Goal: Find specific page/section: Find specific page/section

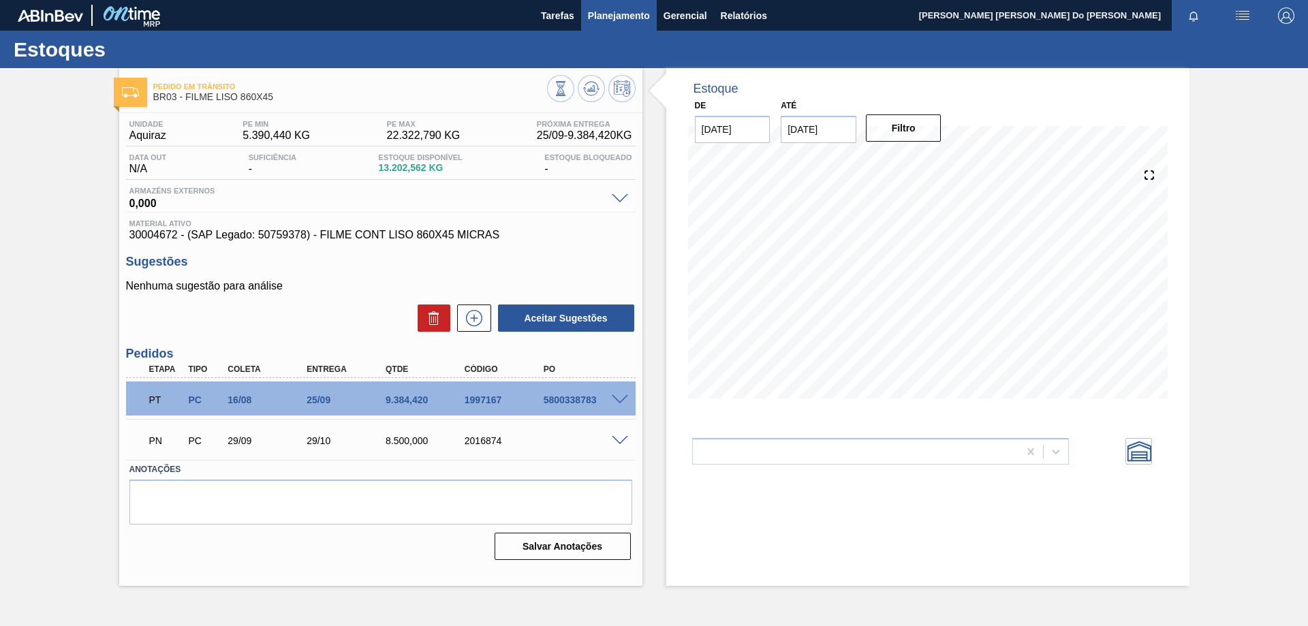
click at [621, 9] on span "Planejamento" at bounding box center [619, 15] width 62 height 16
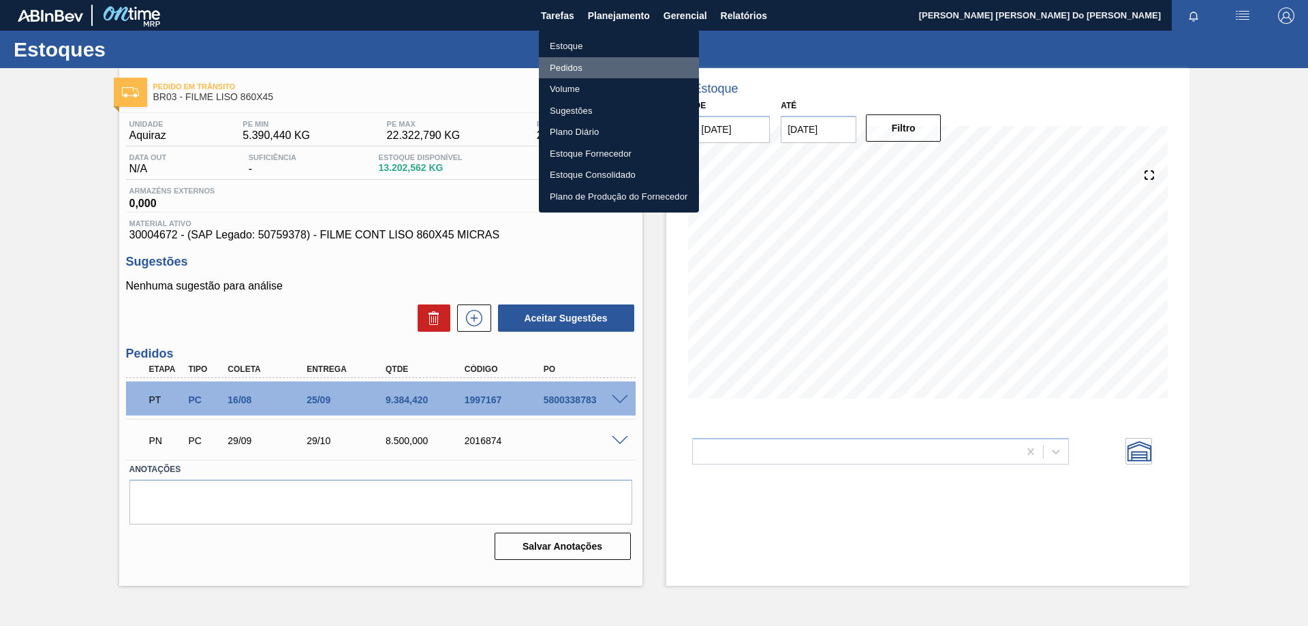
click at [576, 71] on li "Pedidos" at bounding box center [619, 68] width 160 height 22
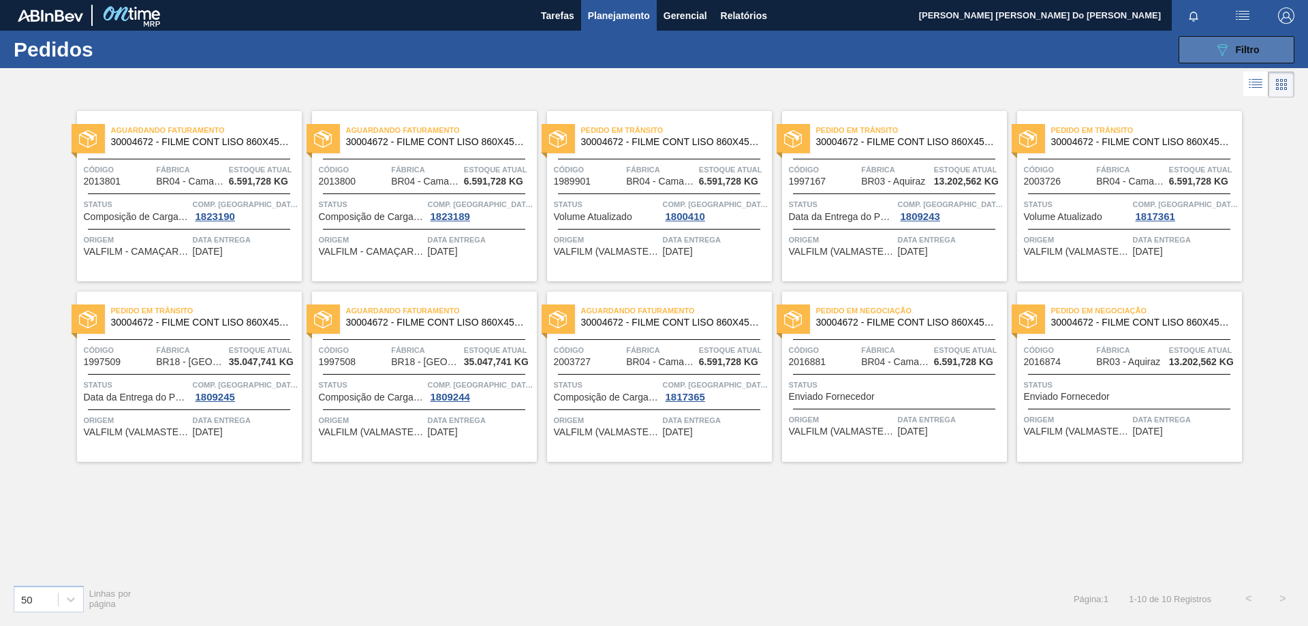
click at [1261, 49] on button "089F7B8B-B2A5-4AFE-B5C0-19BA573D28AC Filtro" at bounding box center [1236, 49] width 116 height 27
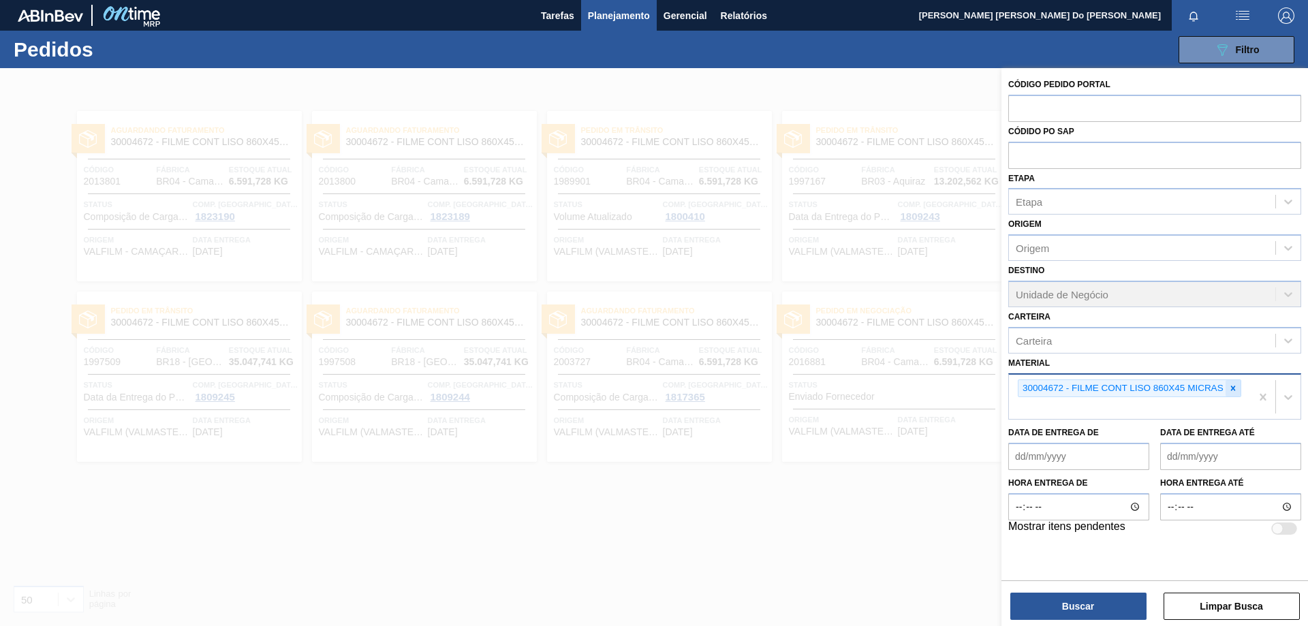
click at [1235, 387] on icon at bounding box center [1233, 388] width 10 height 10
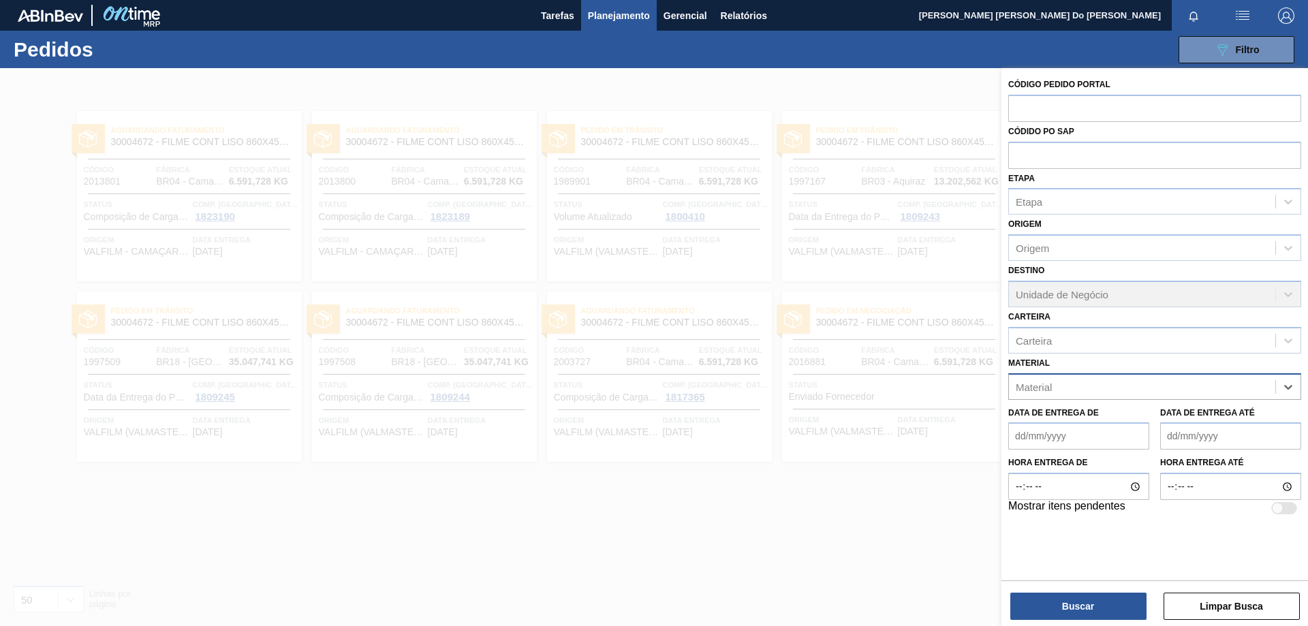
paste input "30003518"
type input "30003518"
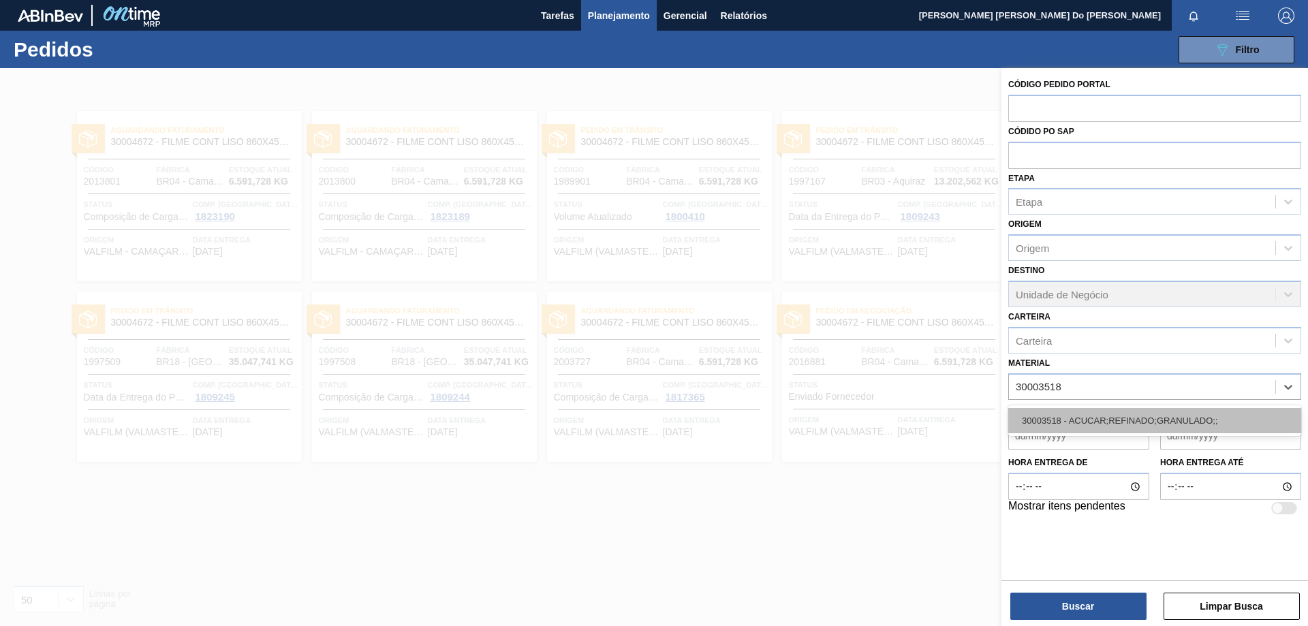
click at [1164, 424] on div "30003518 - ACUCAR;REFINADO;GRANULADO;;" at bounding box center [1154, 420] width 293 height 25
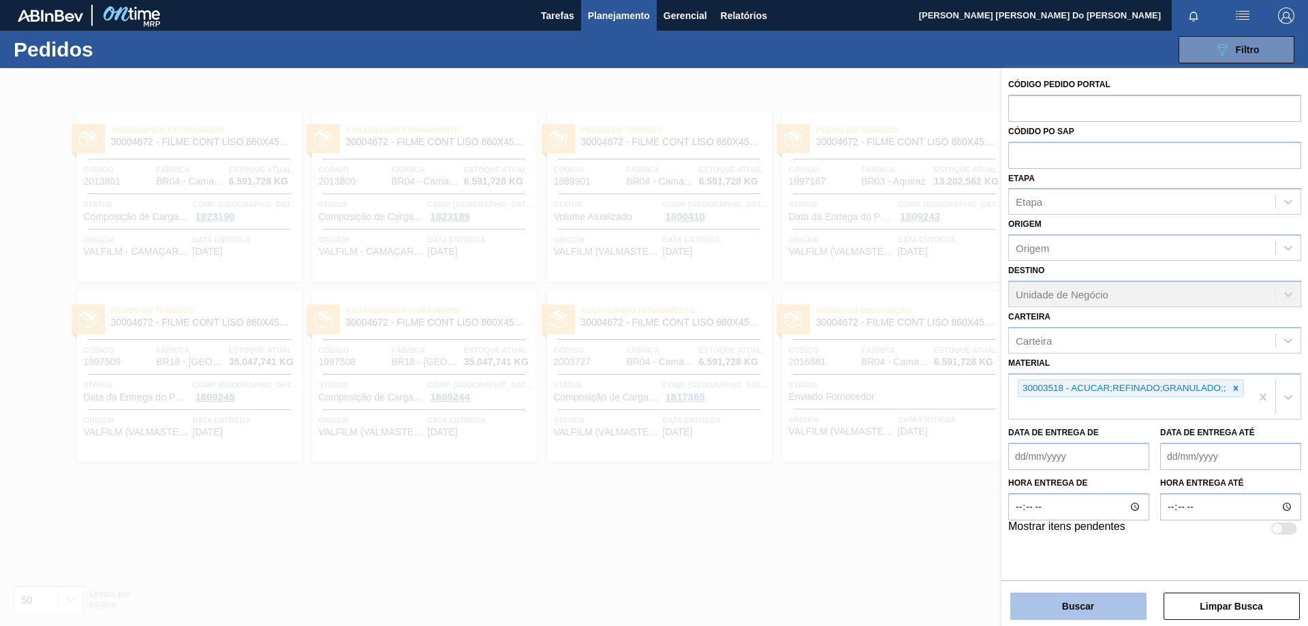
click at [1106, 604] on button "Buscar" at bounding box center [1078, 606] width 136 height 27
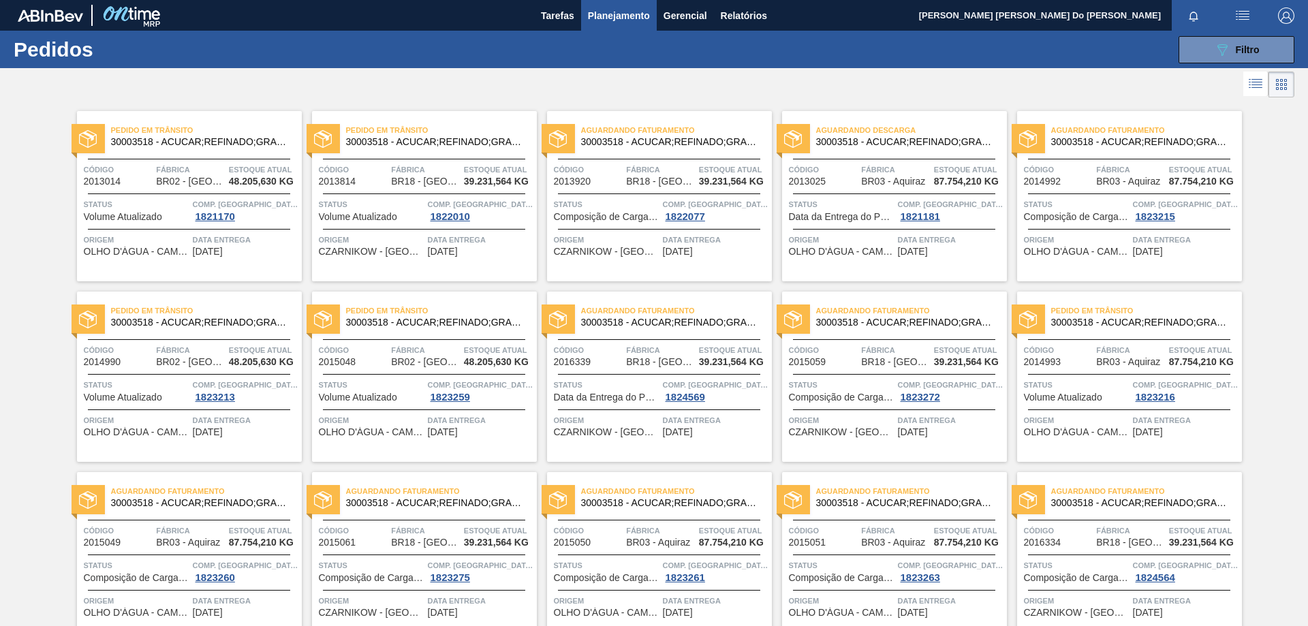
click at [843, 172] on span "Código" at bounding box center [823, 170] width 69 height 14
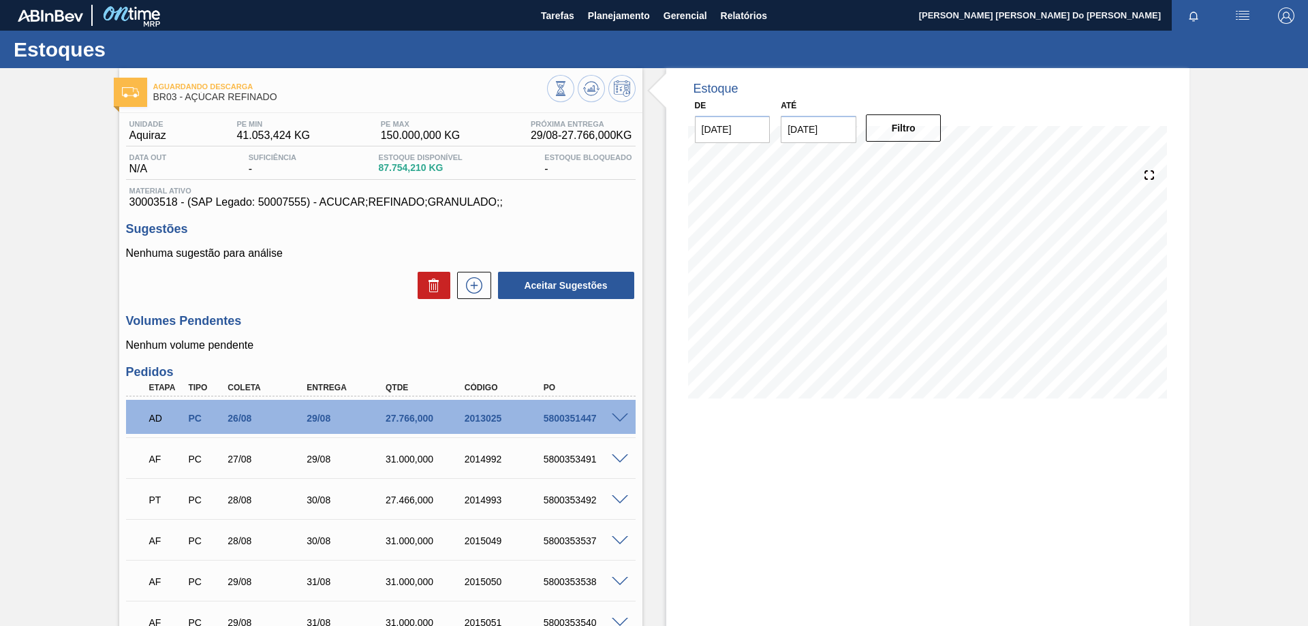
click at [712, 507] on div "Estoque De [DATE] Até [DATE] Filtro 13/09 Projeção de Estoque 139,679.372 [DOMA…" at bounding box center [927, 492] width 523 height 849
click at [631, 12] on span "Planejamento" at bounding box center [619, 15] width 62 height 16
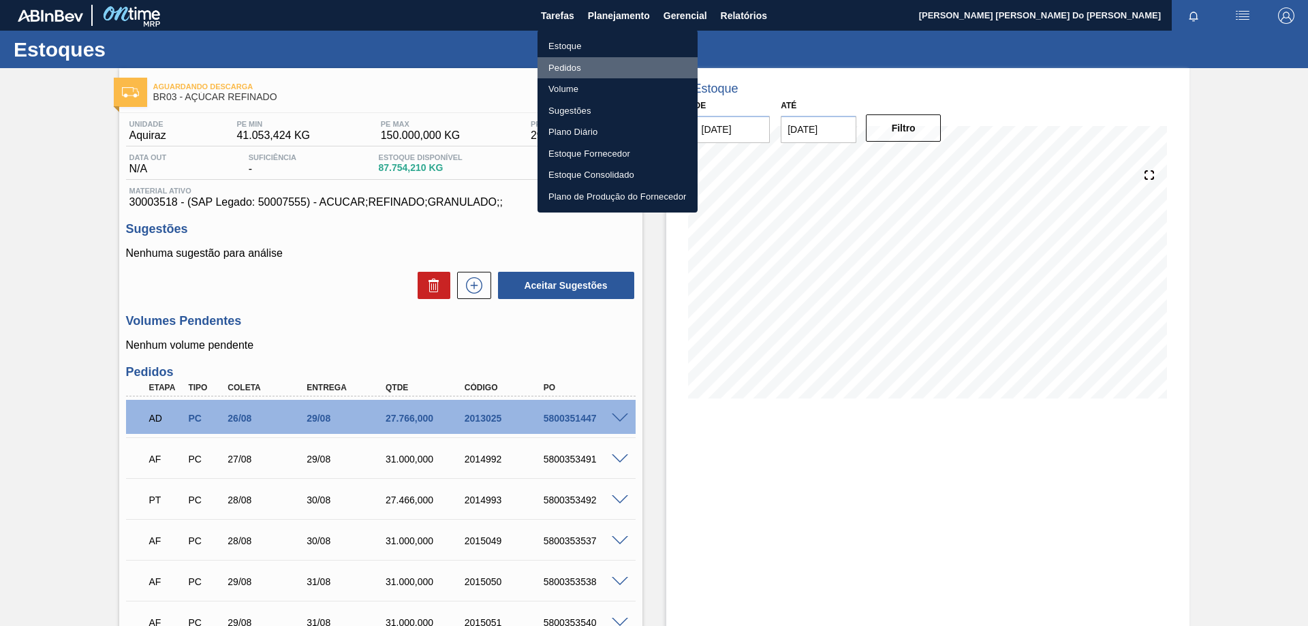
click at [568, 63] on li "Pedidos" at bounding box center [617, 68] width 160 height 22
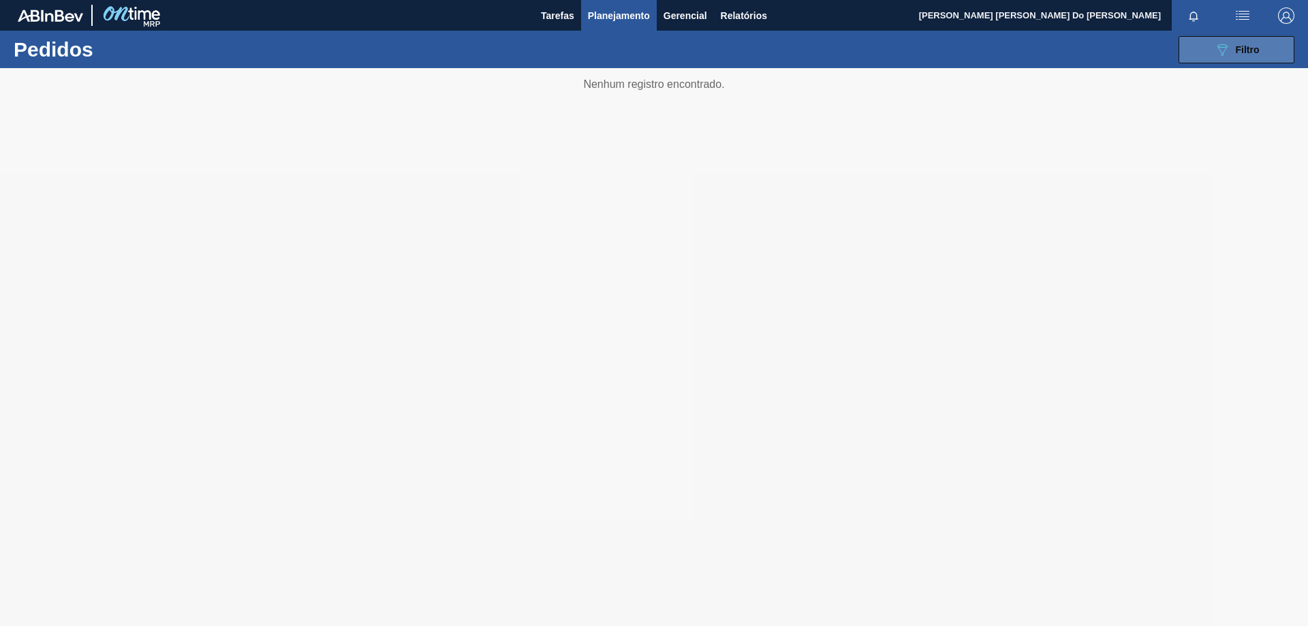
click at [1227, 45] on icon "089F7B8B-B2A5-4AFE-B5C0-19BA573D28AC" at bounding box center [1222, 50] width 16 height 16
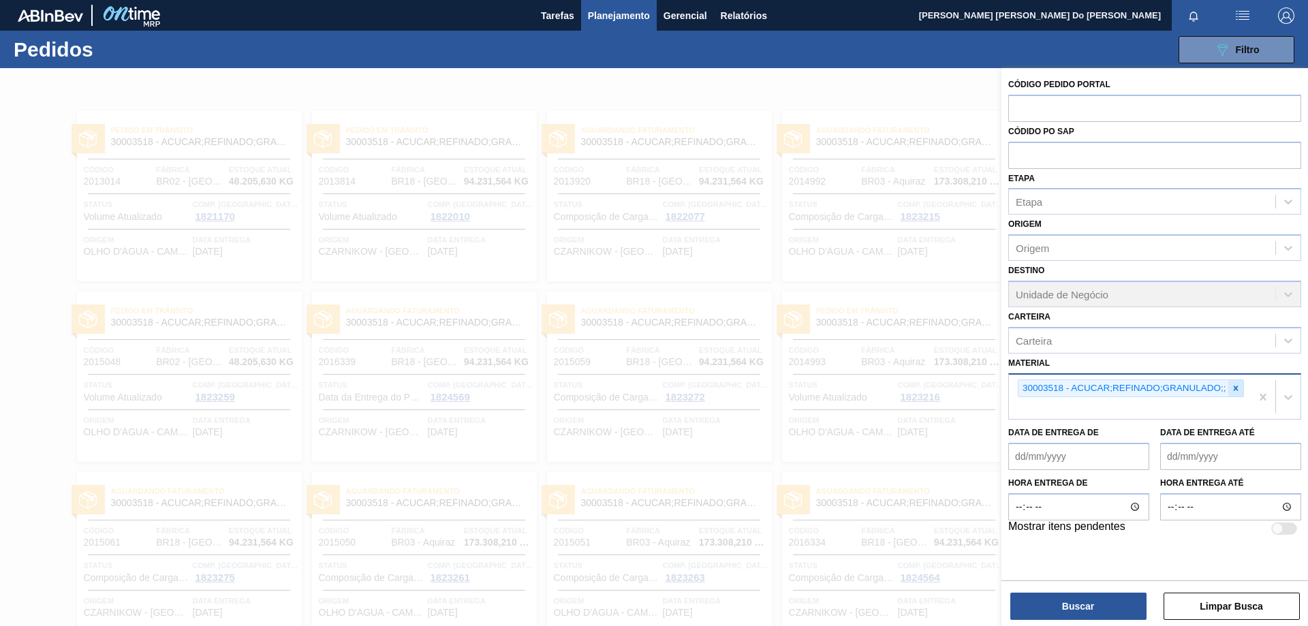
click at [1234, 390] on icon at bounding box center [1235, 388] width 5 height 5
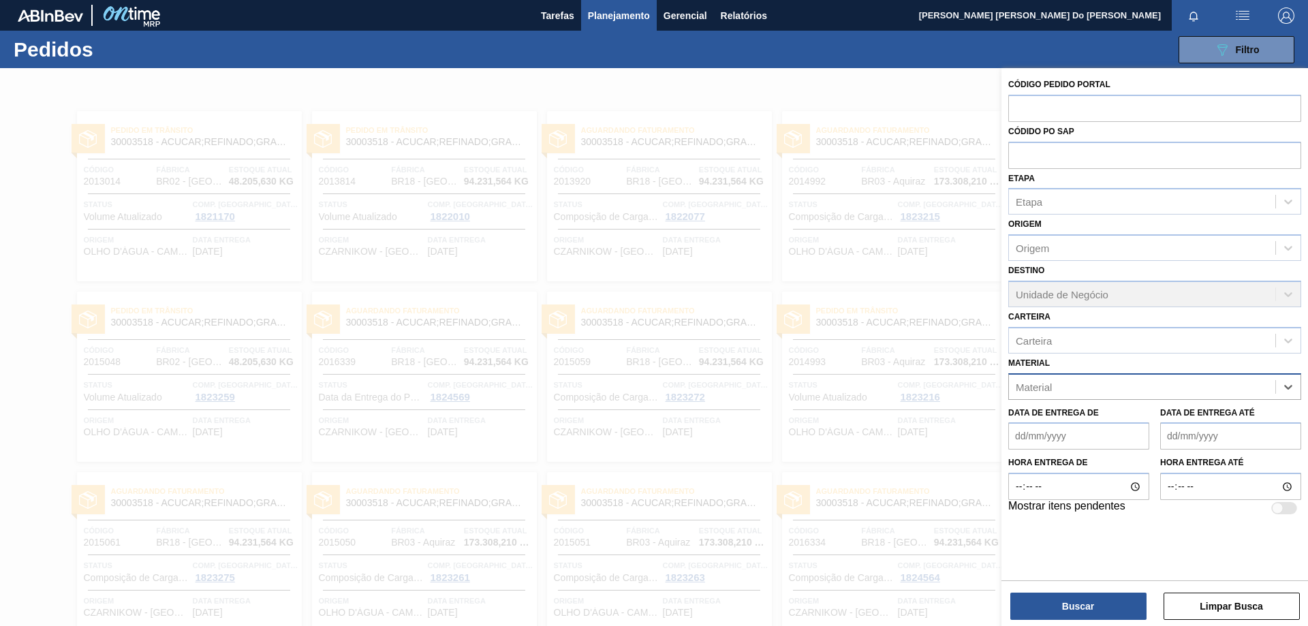
click at [1071, 385] on div "Material" at bounding box center [1142, 387] width 266 height 20
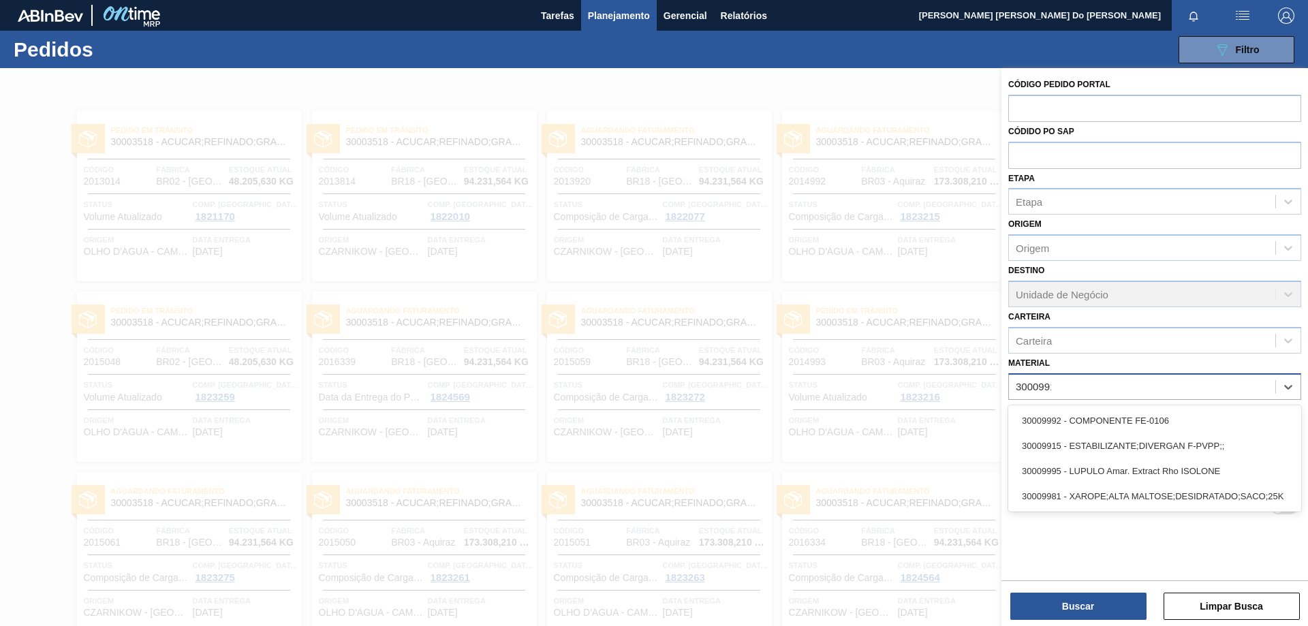
type input "30009915"
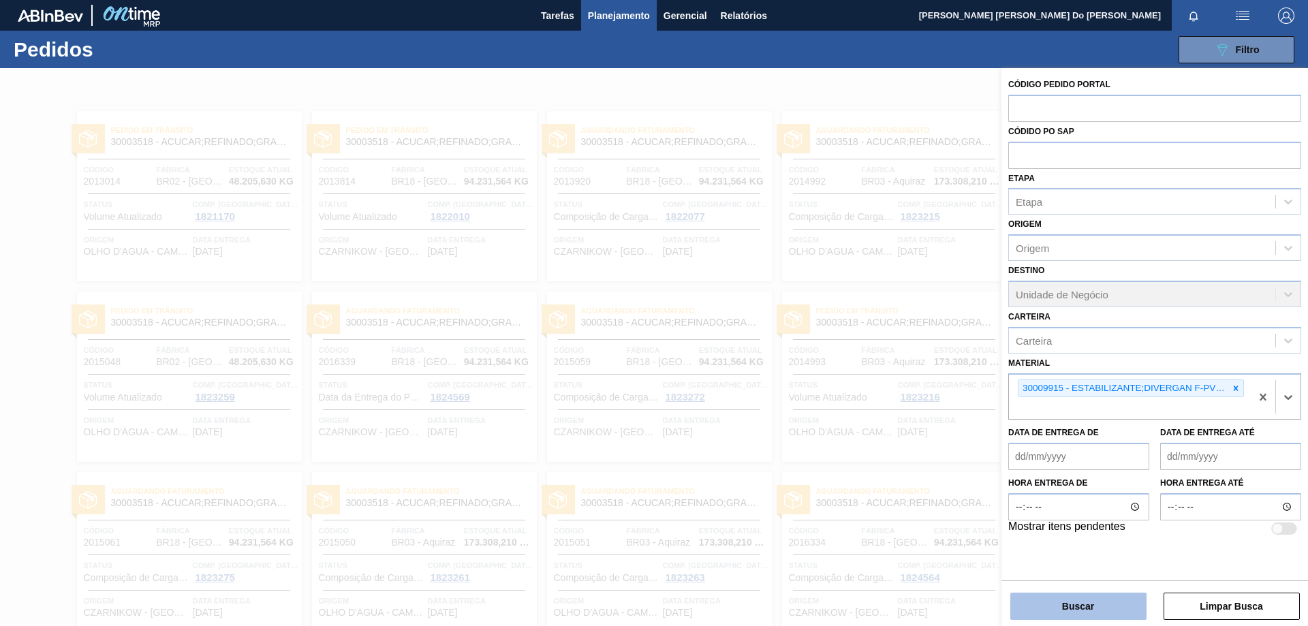
click at [1097, 595] on button "Buscar" at bounding box center [1078, 606] width 136 height 27
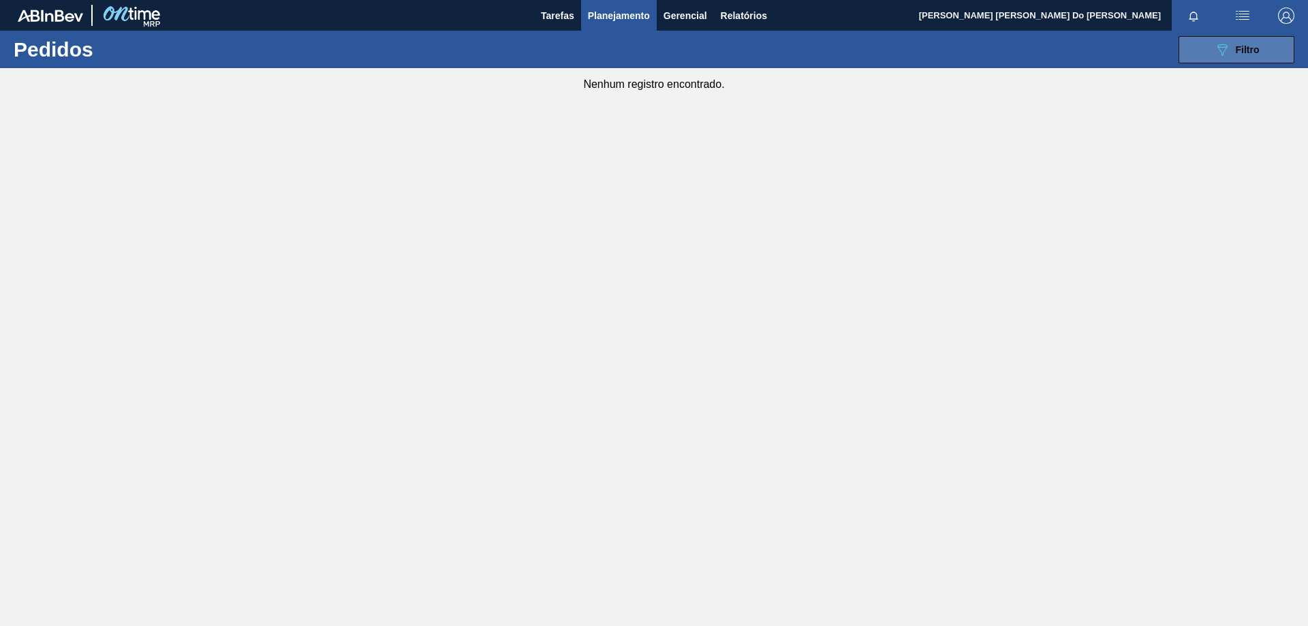
click at [1230, 45] on icon "089F7B8B-B2A5-4AFE-B5C0-19BA573D28AC" at bounding box center [1222, 50] width 16 height 16
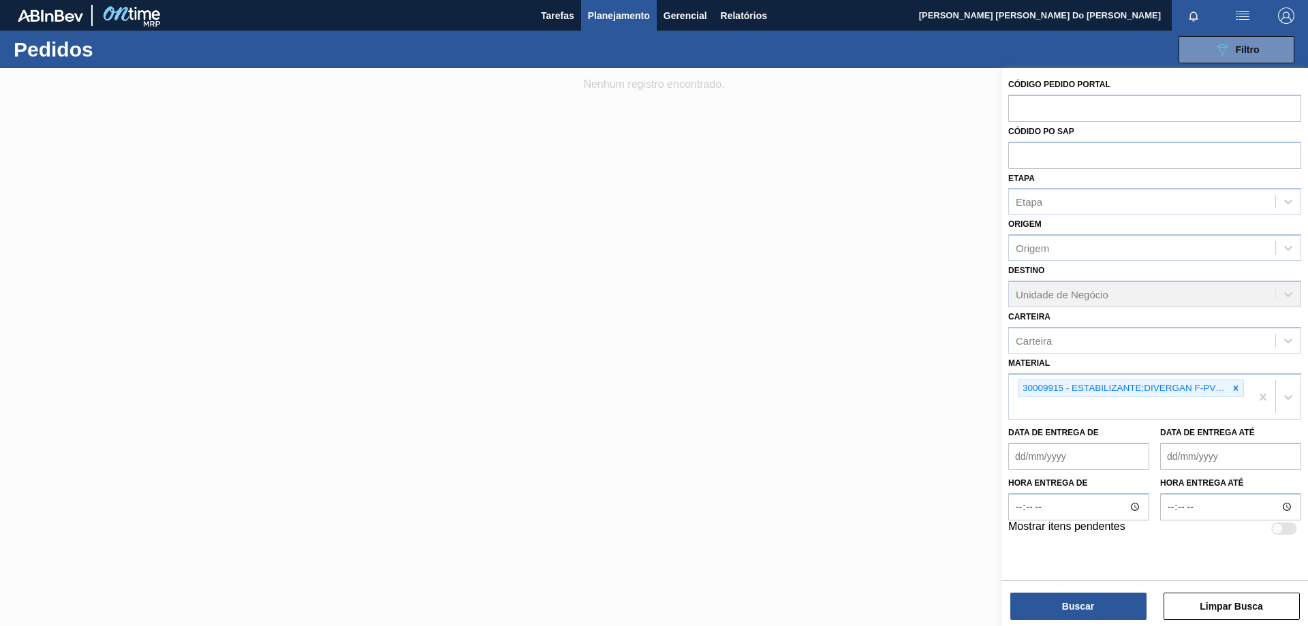
click at [532, 178] on div at bounding box center [654, 381] width 1308 height 626
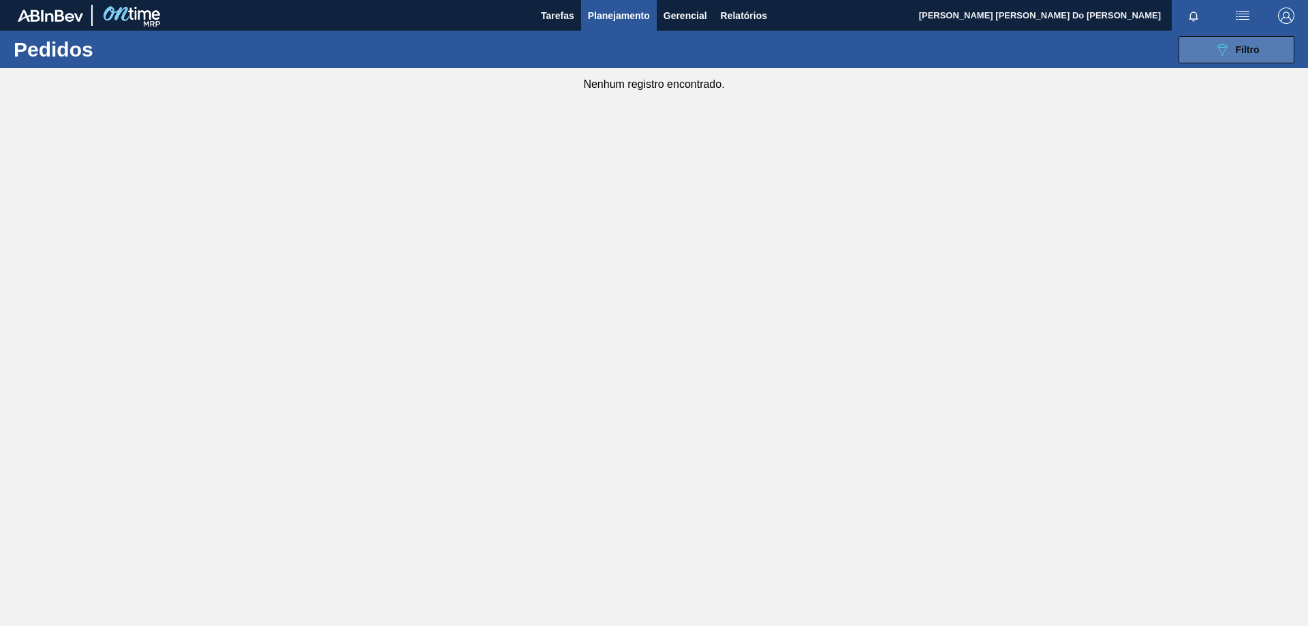
click at [1238, 46] on span "Filtro" at bounding box center [1248, 49] width 24 height 11
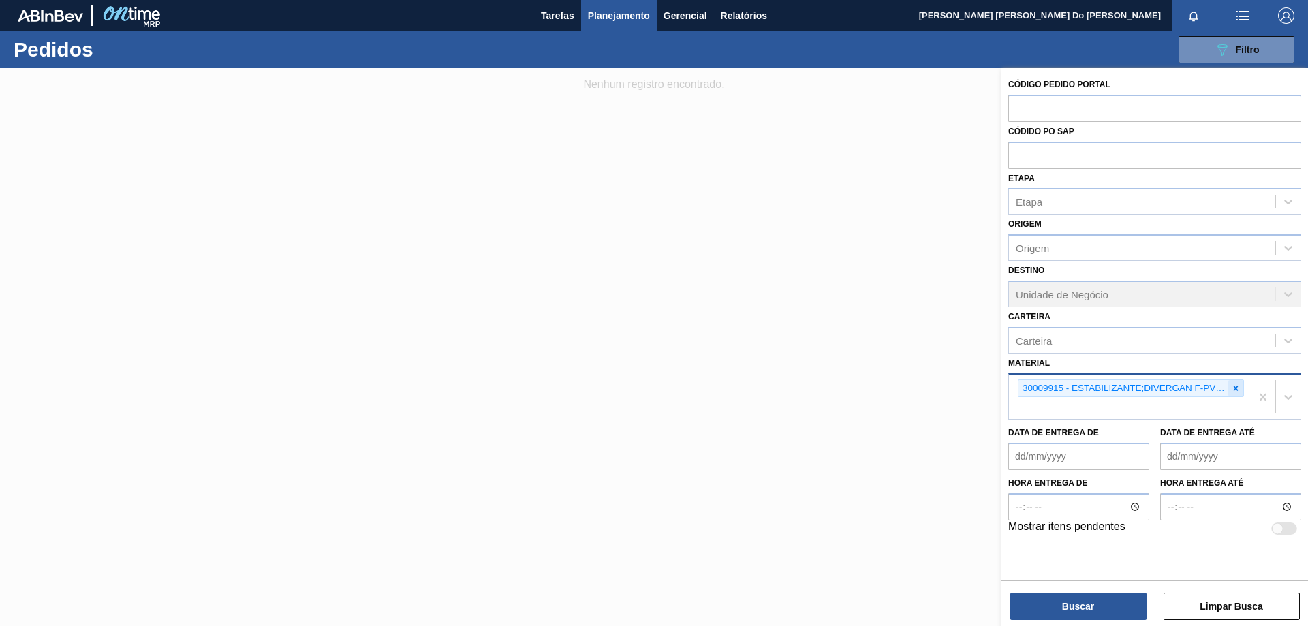
click at [1235, 390] on icon at bounding box center [1236, 388] width 5 height 5
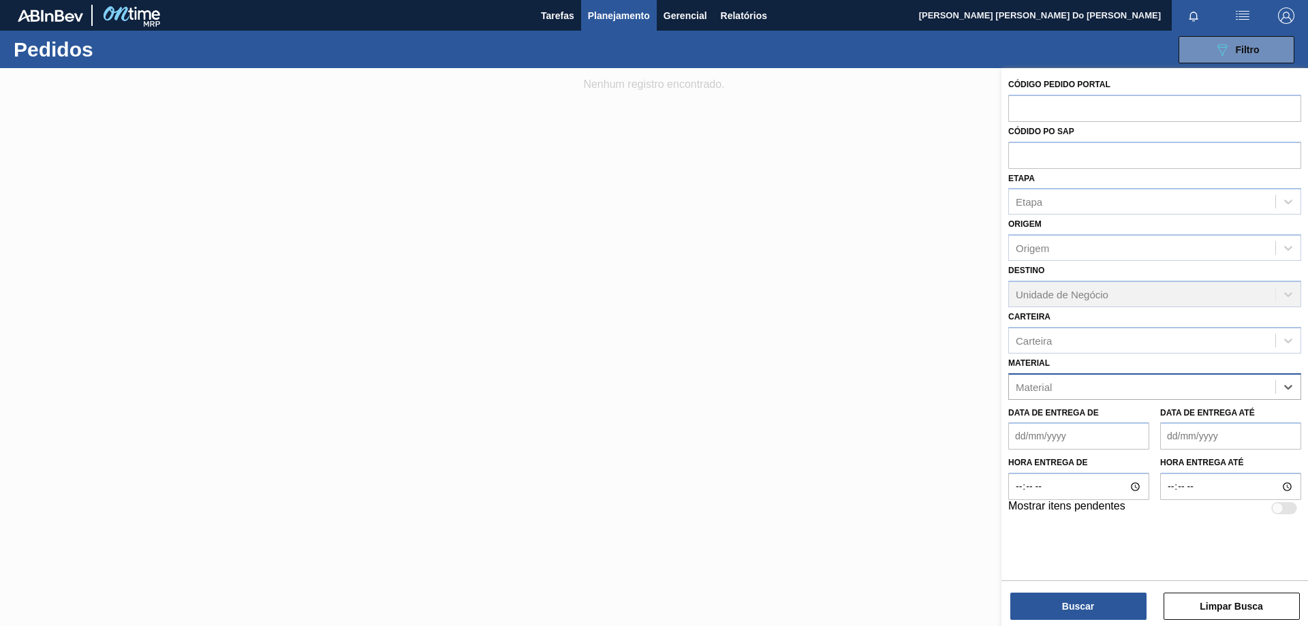
paste input "30002771"
type input "30002771"
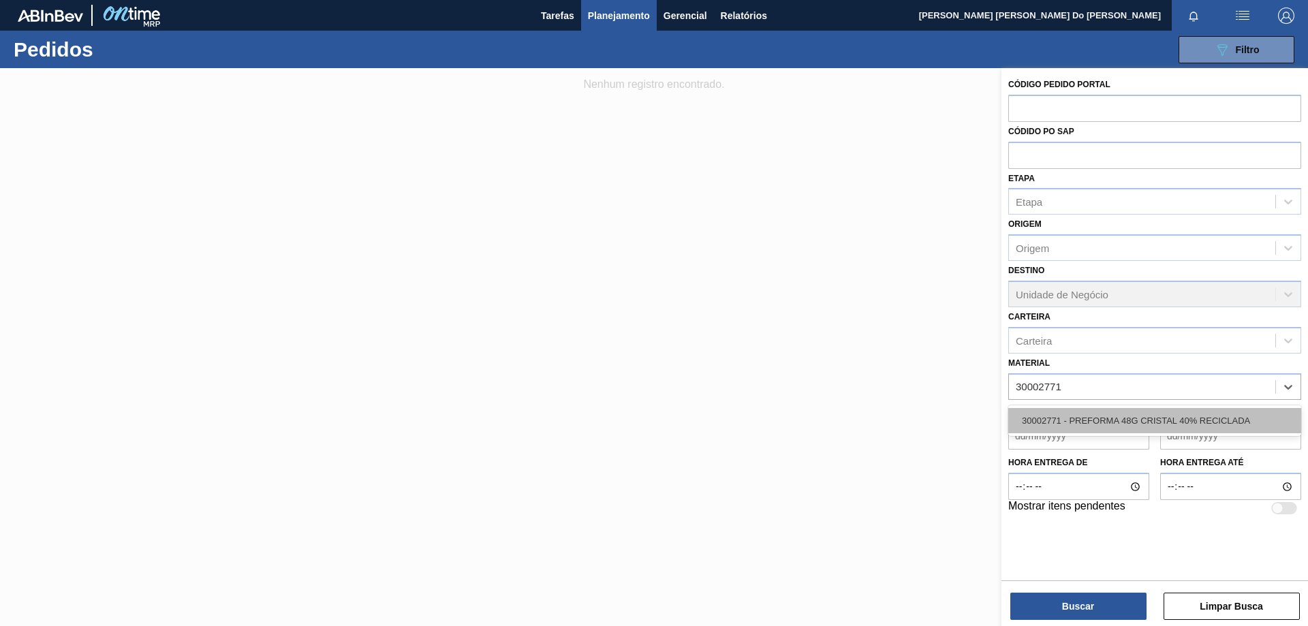
click at [1133, 417] on div "30002771 - PREFORMA 48G CRISTAL 40% RECICLADA" at bounding box center [1154, 420] width 293 height 25
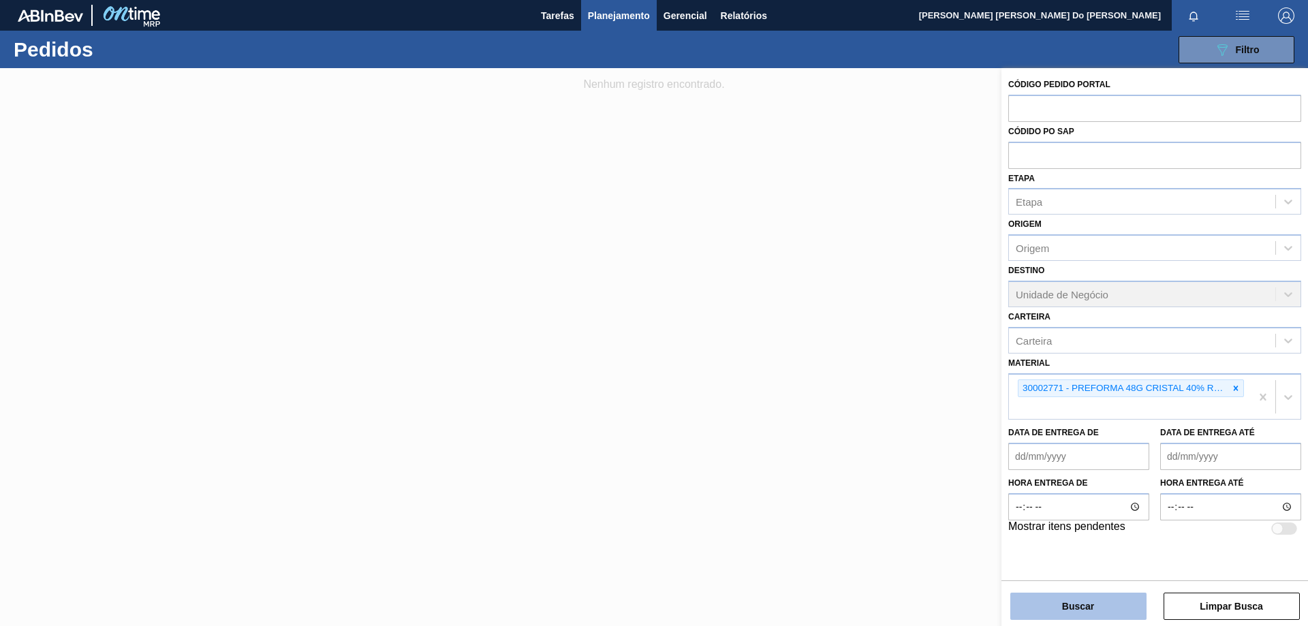
click at [1114, 606] on button "Buscar" at bounding box center [1078, 606] width 136 height 27
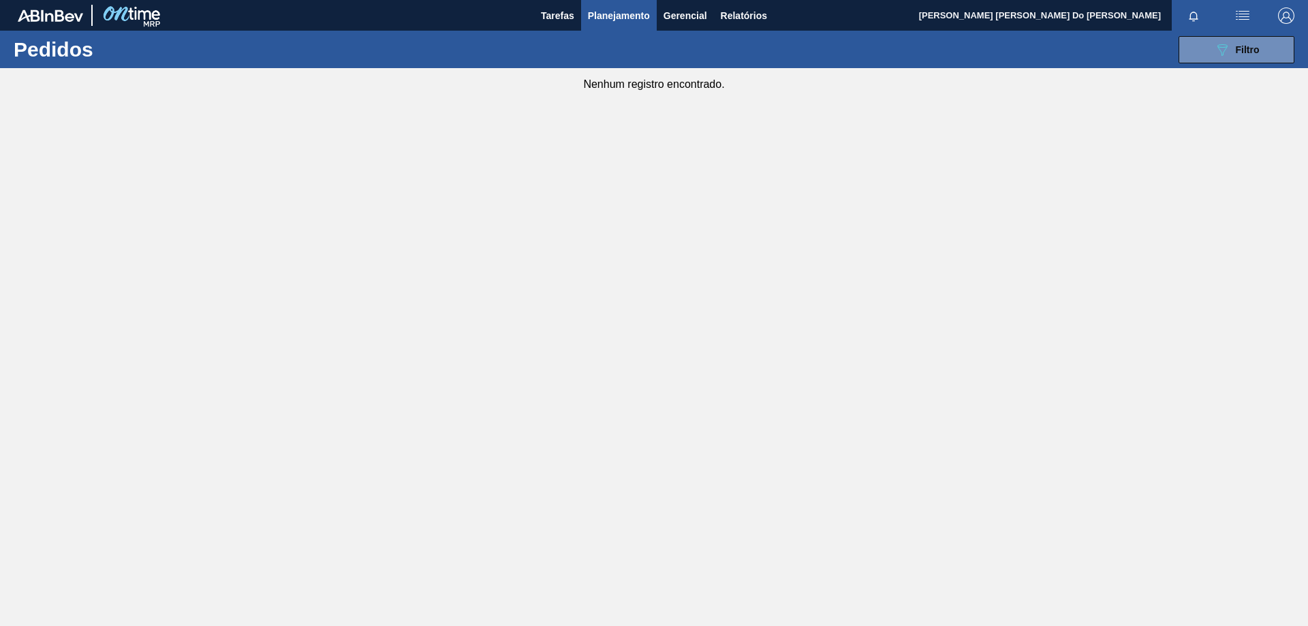
drag, startPoint x: 1212, startPoint y: 45, endPoint x: 1178, endPoint y: 74, distance: 44.4
click at [1212, 44] on button "089F7B8B-B2A5-4AFE-B5C0-19BA573D28AC Filtro" at bounding box center [1236, 49] width 116 height 27
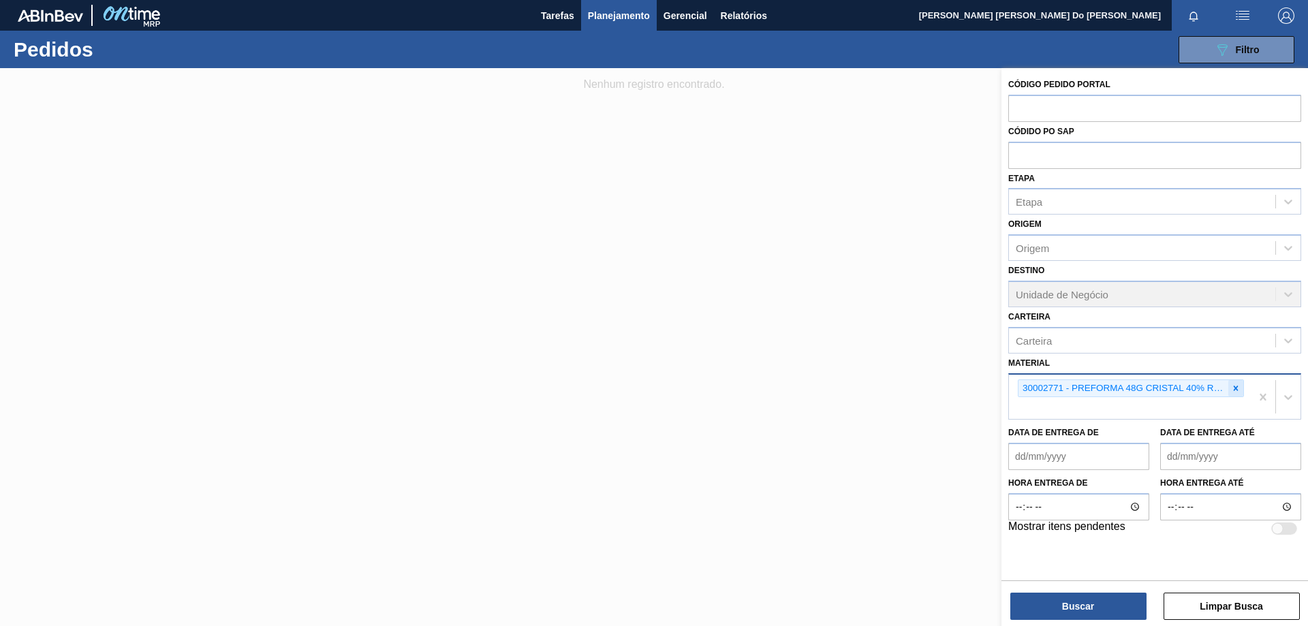
click at [1241, 391] on div at bounding box center [1235, 388] width 15 height 17
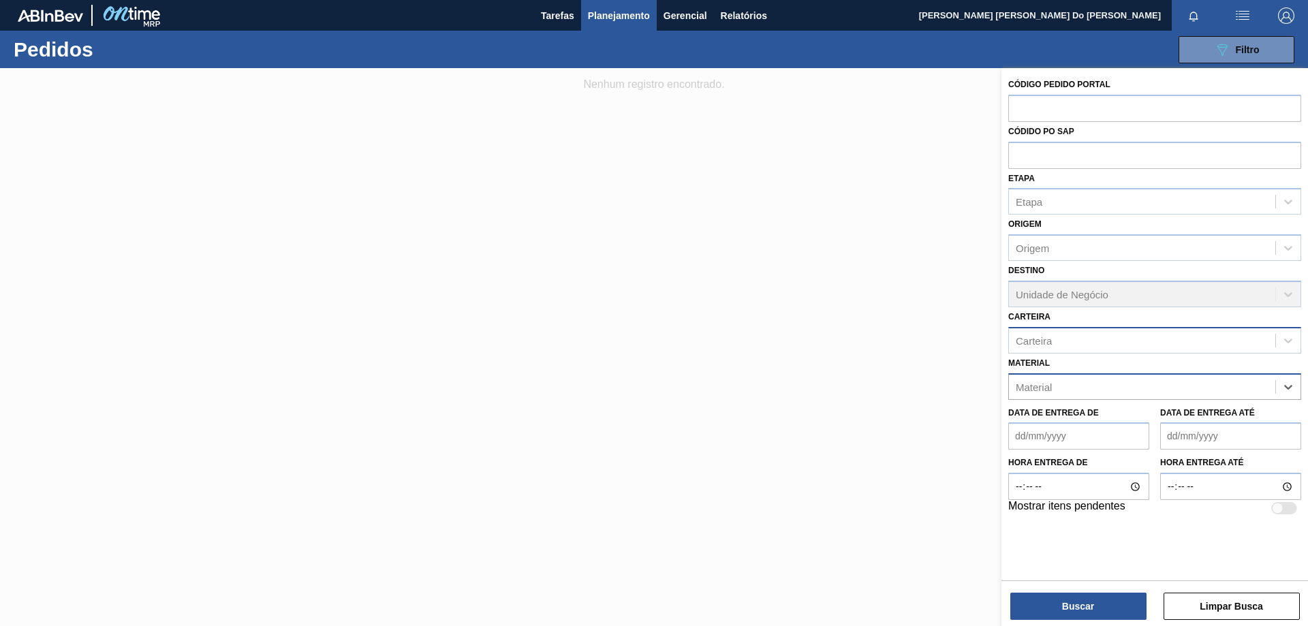
click at [1065, 342] on div "Carteira" at bounding box center [1142, 340] width 266 height 20
type input "preforma"
click at [1059, 374] on div "Preforma" at bounding box center [1154, 374] width 293 height 25
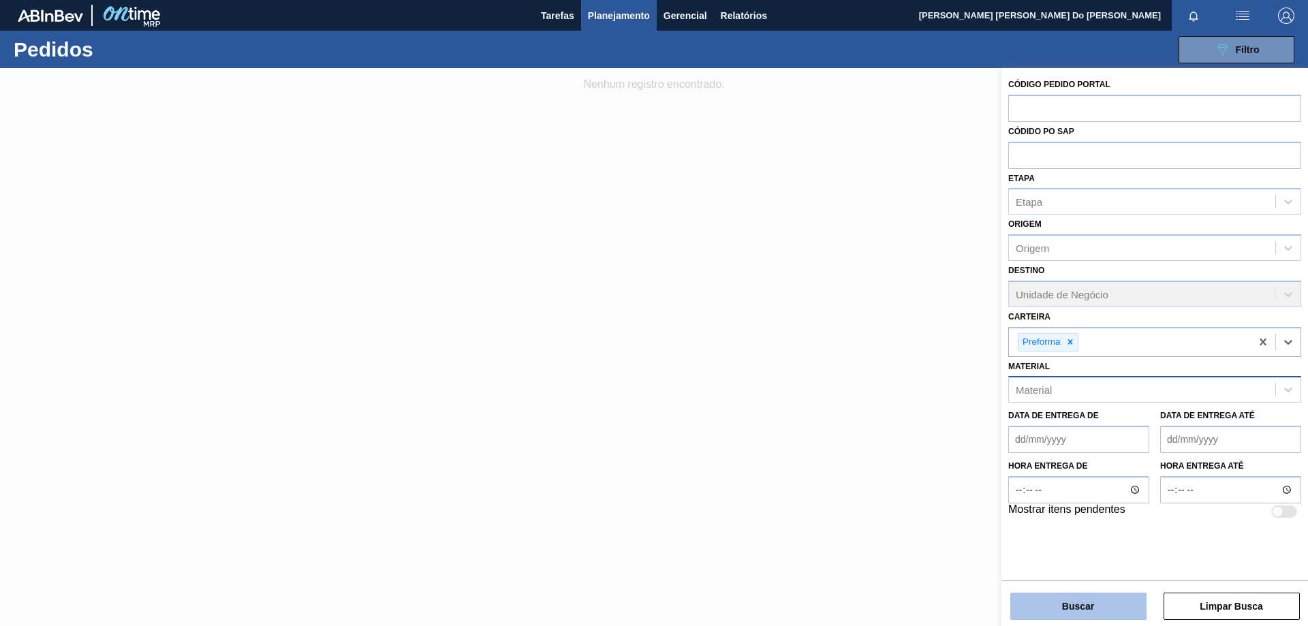
click at [1086, 609] on button "Buscar" at bounding box center [1078, 606] width 136 height 27
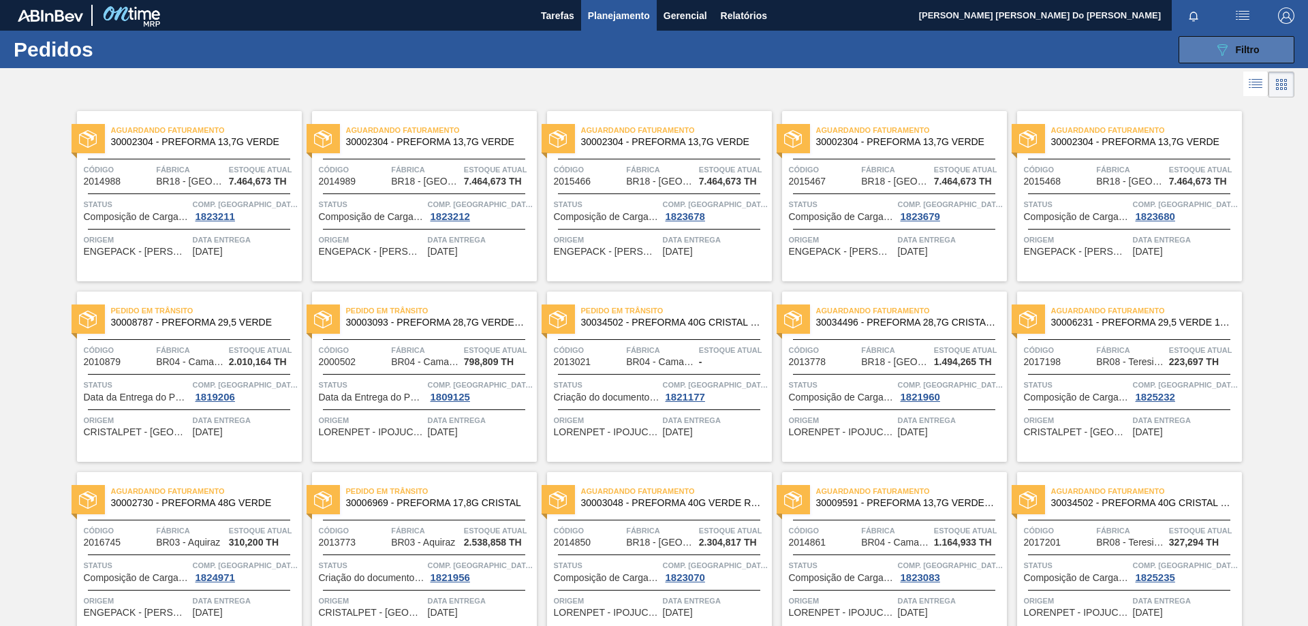
click at [1245, 50] on span "Filtro" at bounding box center [1248, 49] width 24 height 11
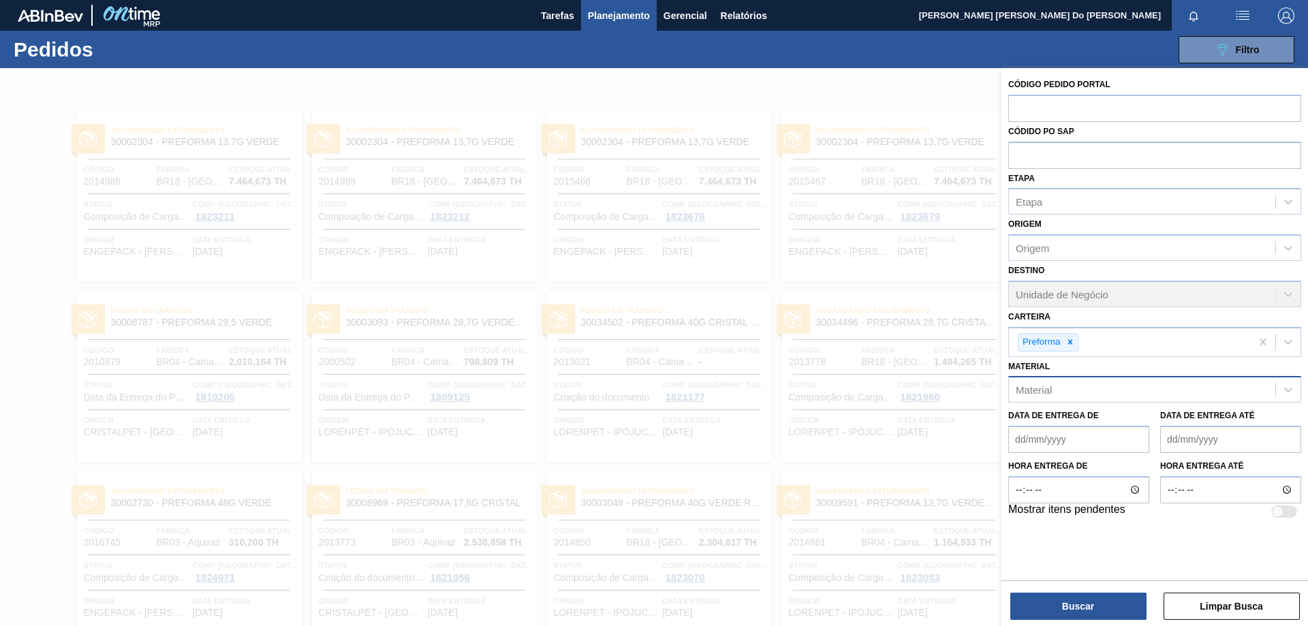
click at [1067, 389] on div "Material" at bounding box center [1142, 390] width 266 height 20
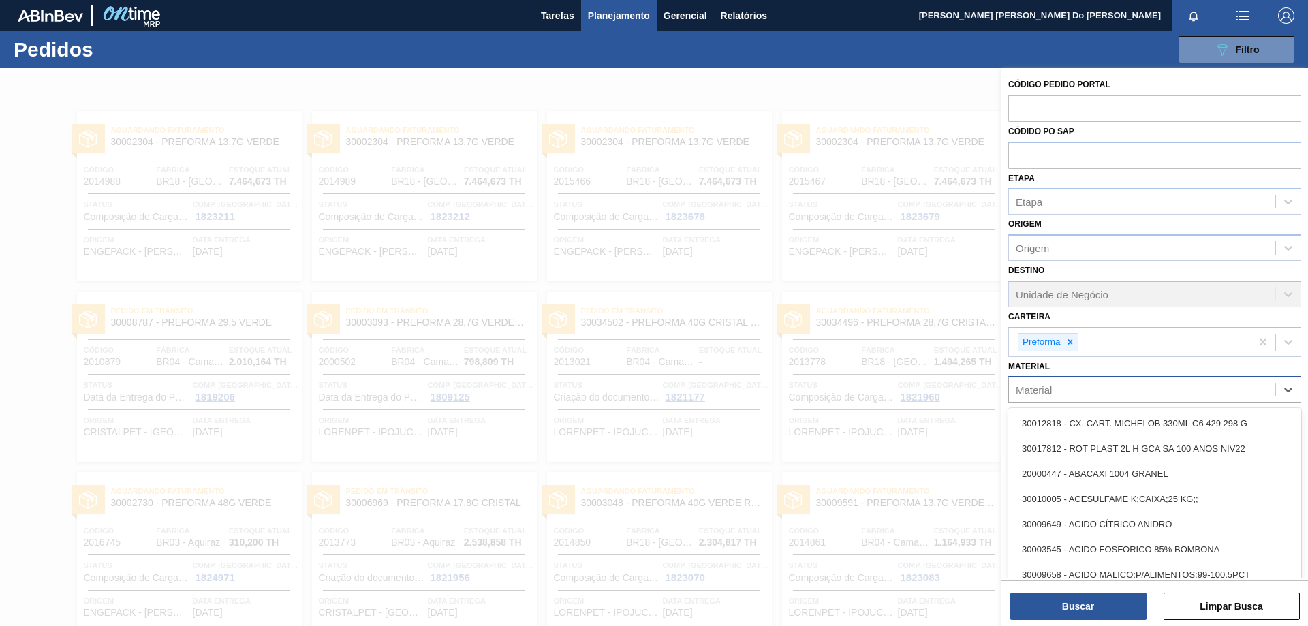
paste input "30003372"
type input "30003372"
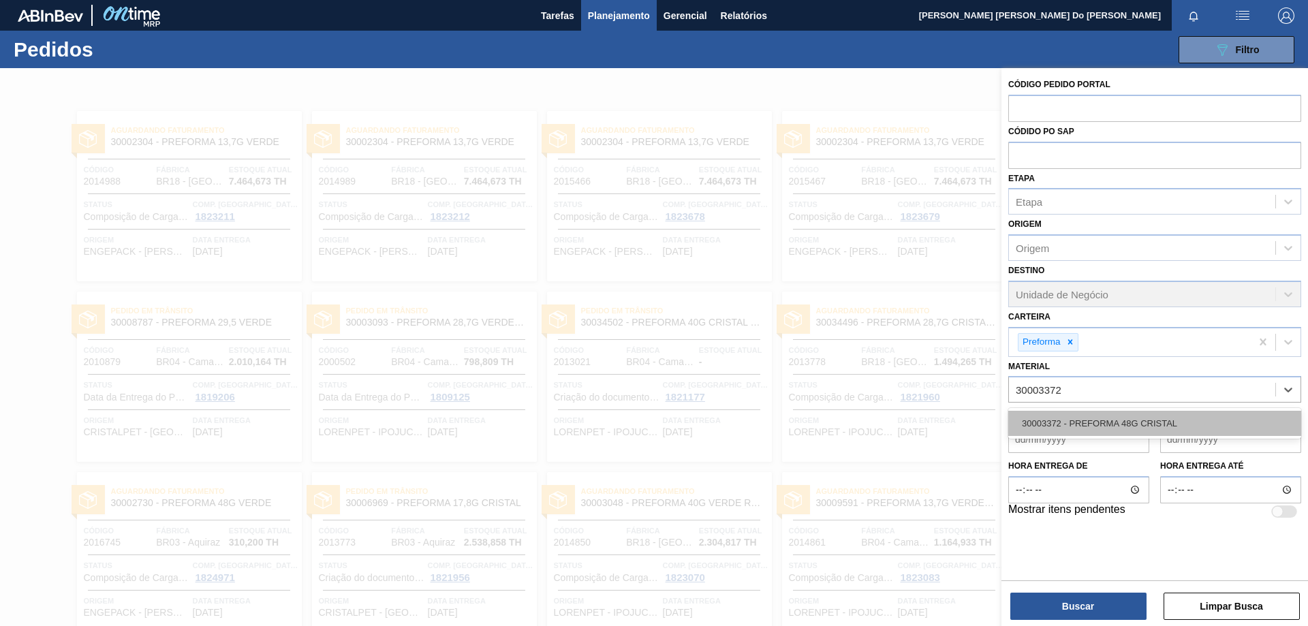
click at [1102, 416] on div "30003372 - PREFORMA 48G CRISTAL" at bounding box center [1154, 423] width 293 height 25
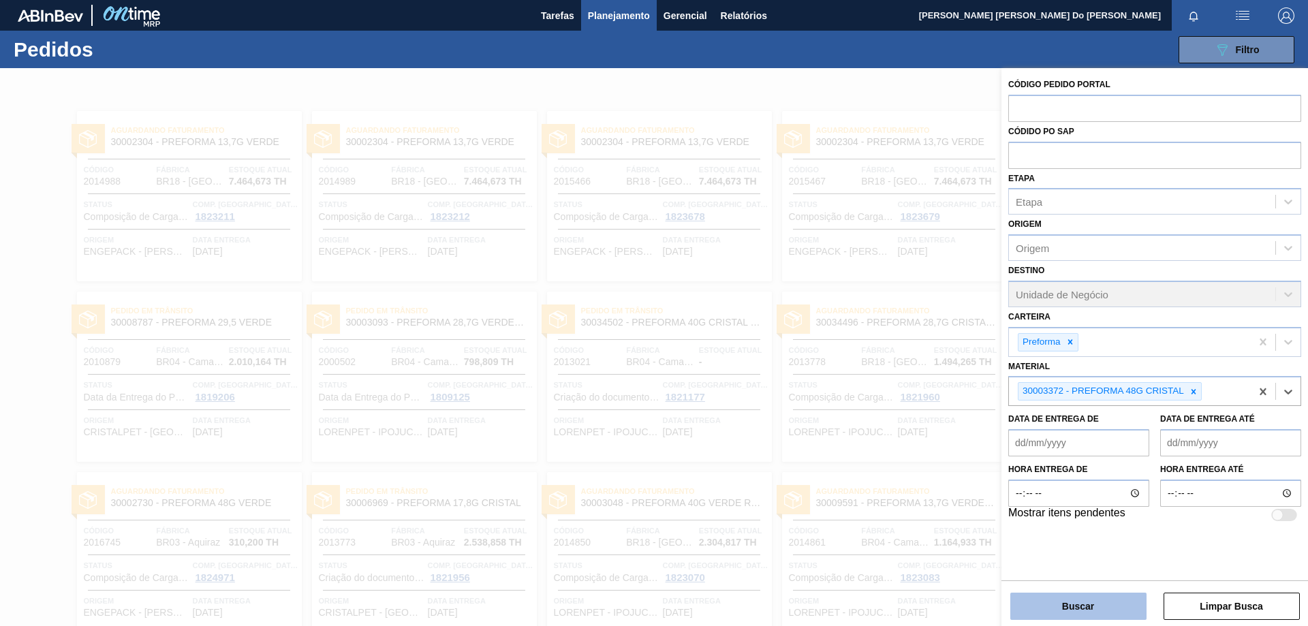
click at [1118, 614] on button "Buscar" at bounding box center [1078, 606] width 136 height 27
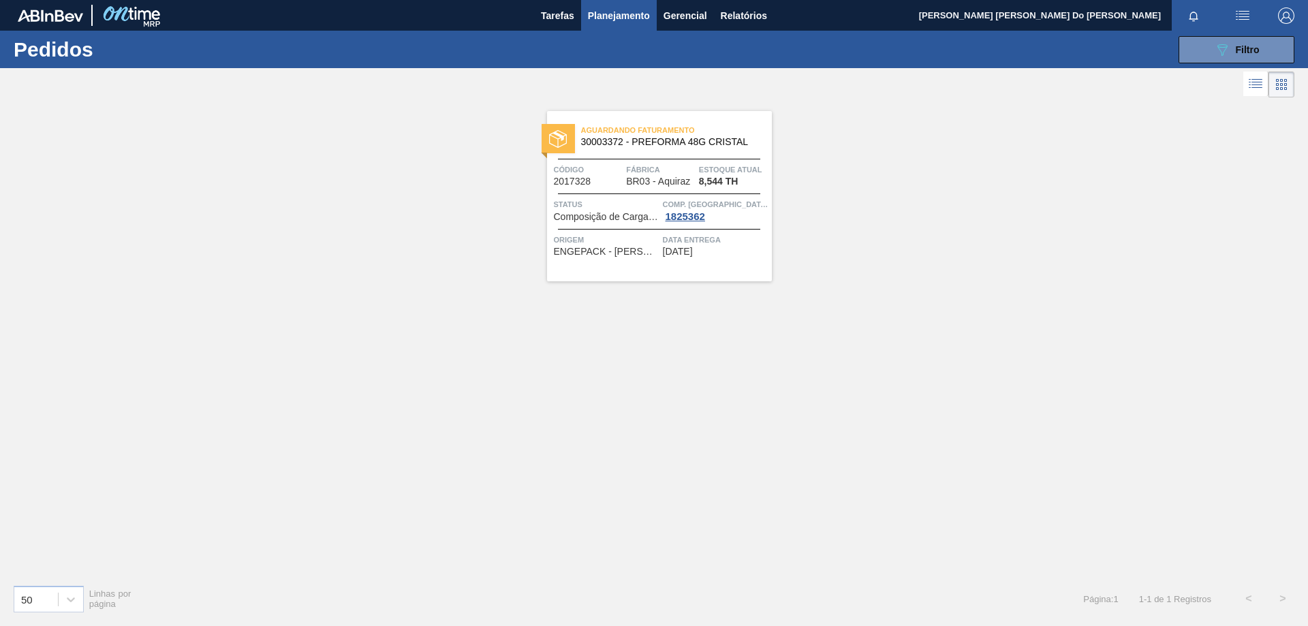
click at [607, 168] on span "Código" at bounding box center [588, 170] width 69 height 14
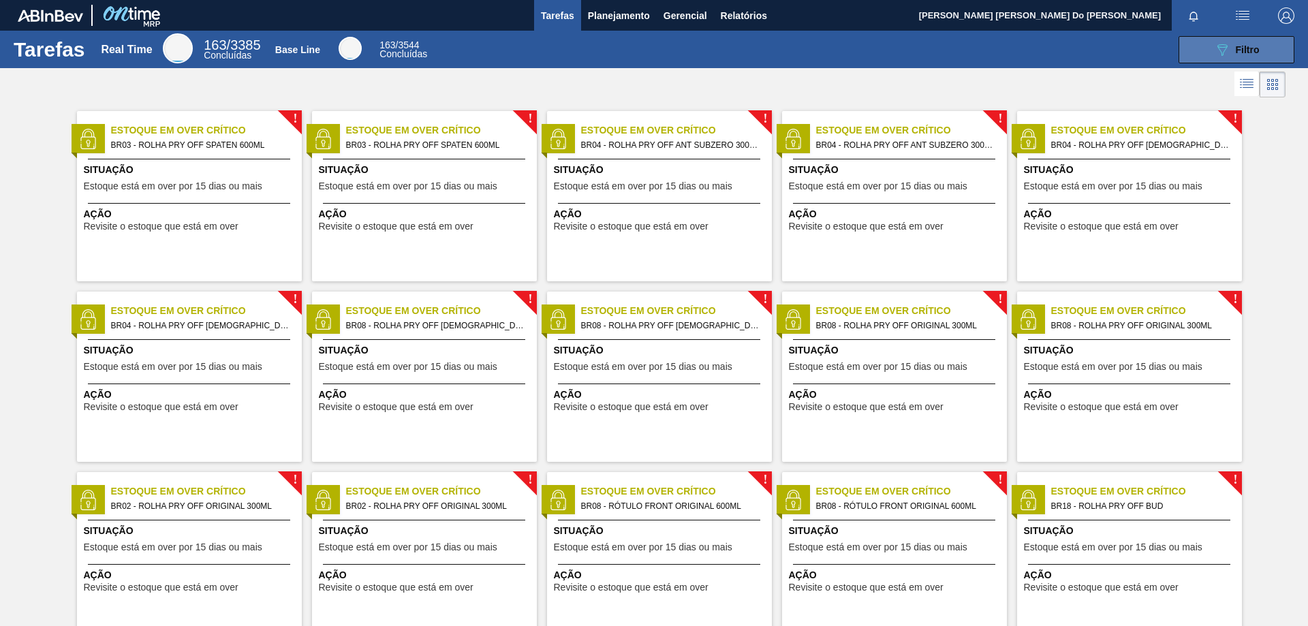
click at [1265, 43] on button "089F7B8B-B2A5-4AFE-B5C0-19BA573D28AC Filtro" at bounding box center [1236, 49] width 116 height 27
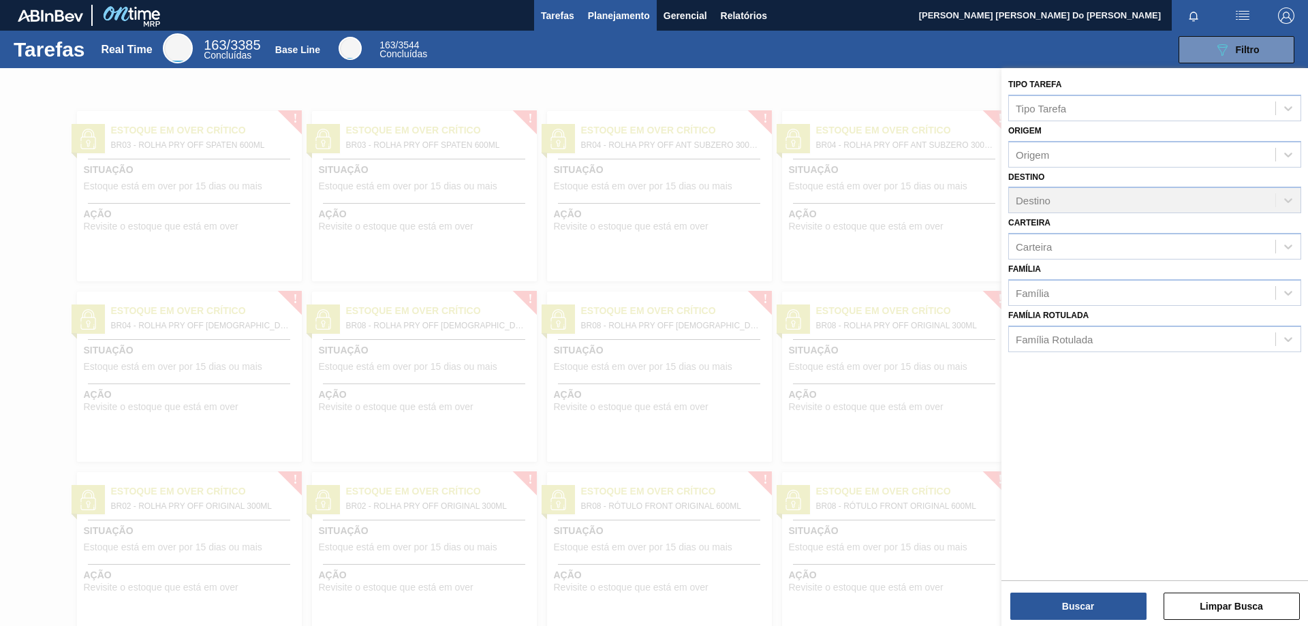
click at [634, 12] on span "Planejamento" at bounding box center [619, 15] width 62 height 16
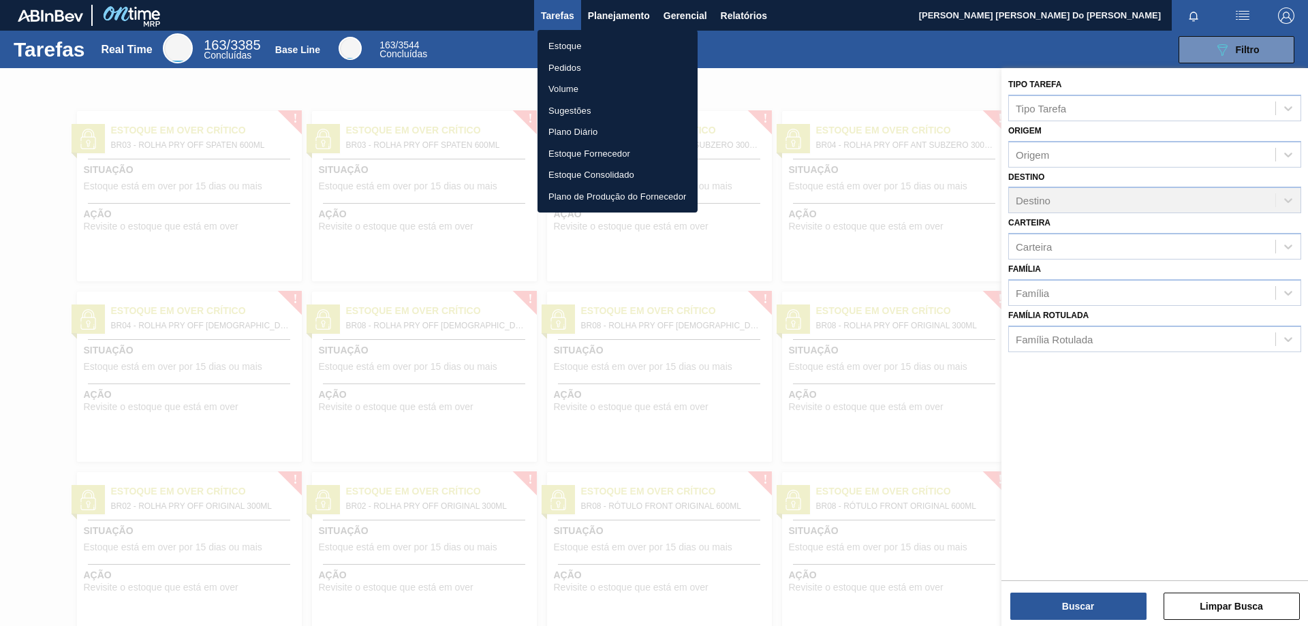
click at [565, 67] on li "Pedidos" at bounding box center [617, 68] width 160 height 22
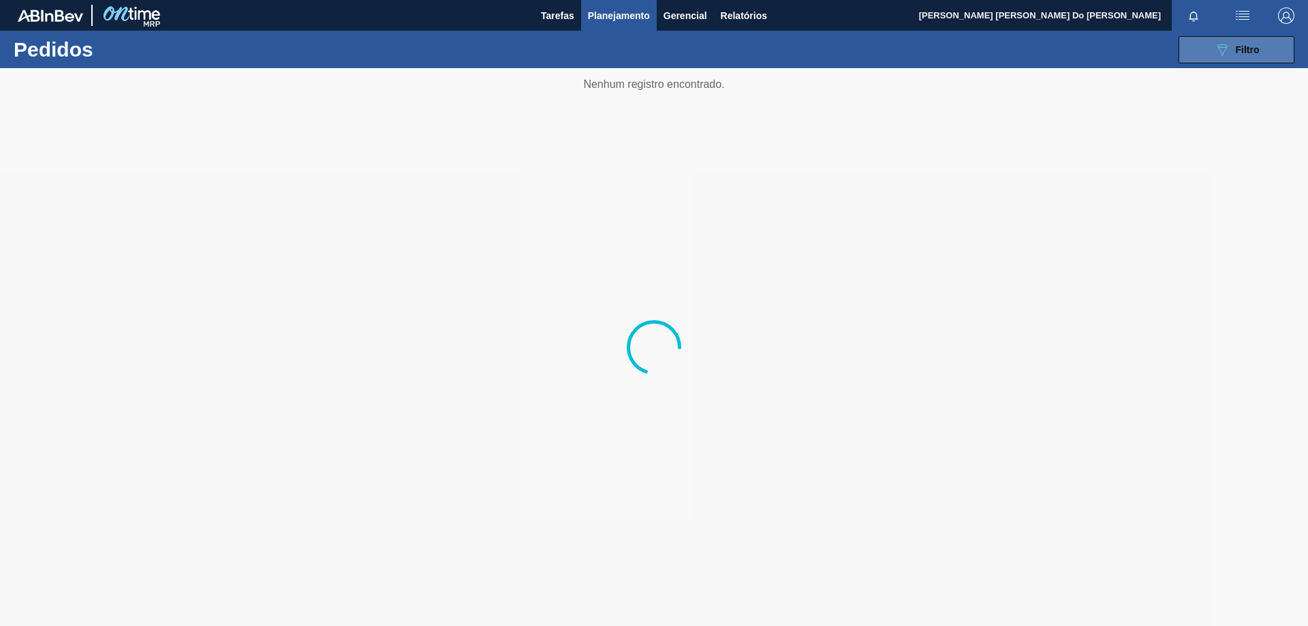
drag, startPoint x: 1266, startPoint y: 49, endPoint x: 1253, endPoint y: 48, distance: 13.6
click at [1265, 48] on button "089F7B8B-B2A5-4AFE-B5C0-19BA573D28AC Filtro" at bounding box center [1236, 49] width 116 height 27
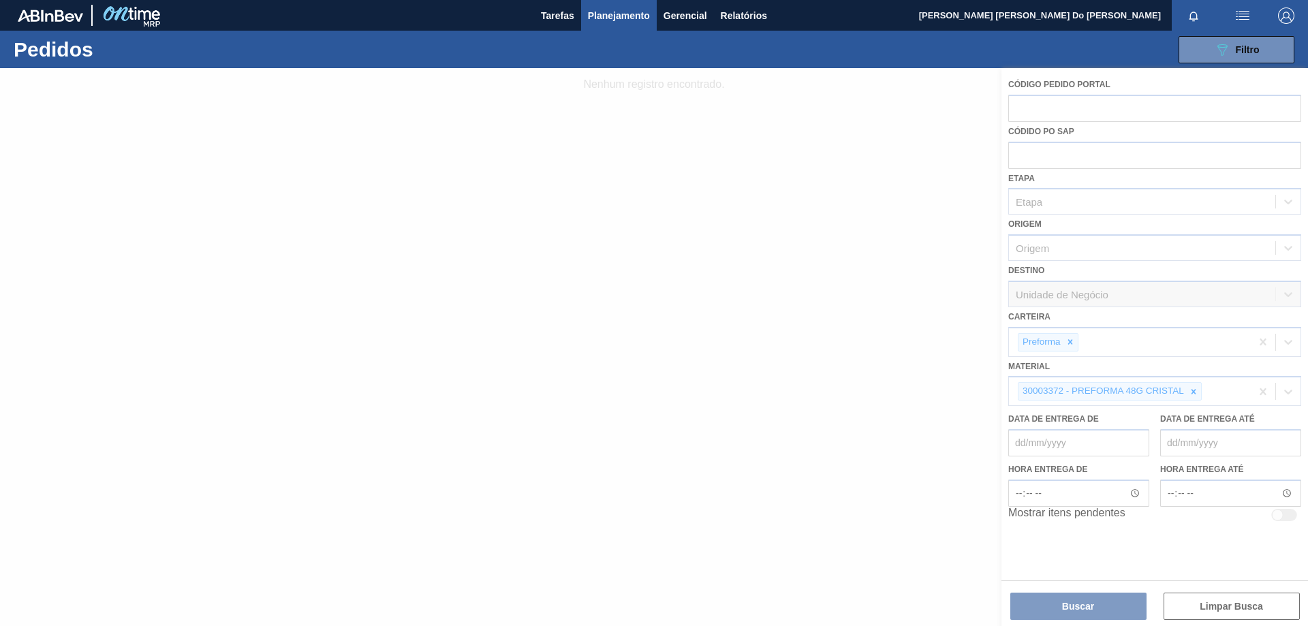
click at [1195, 390] on div at bounding box center [654, 347] width 1308 height 558
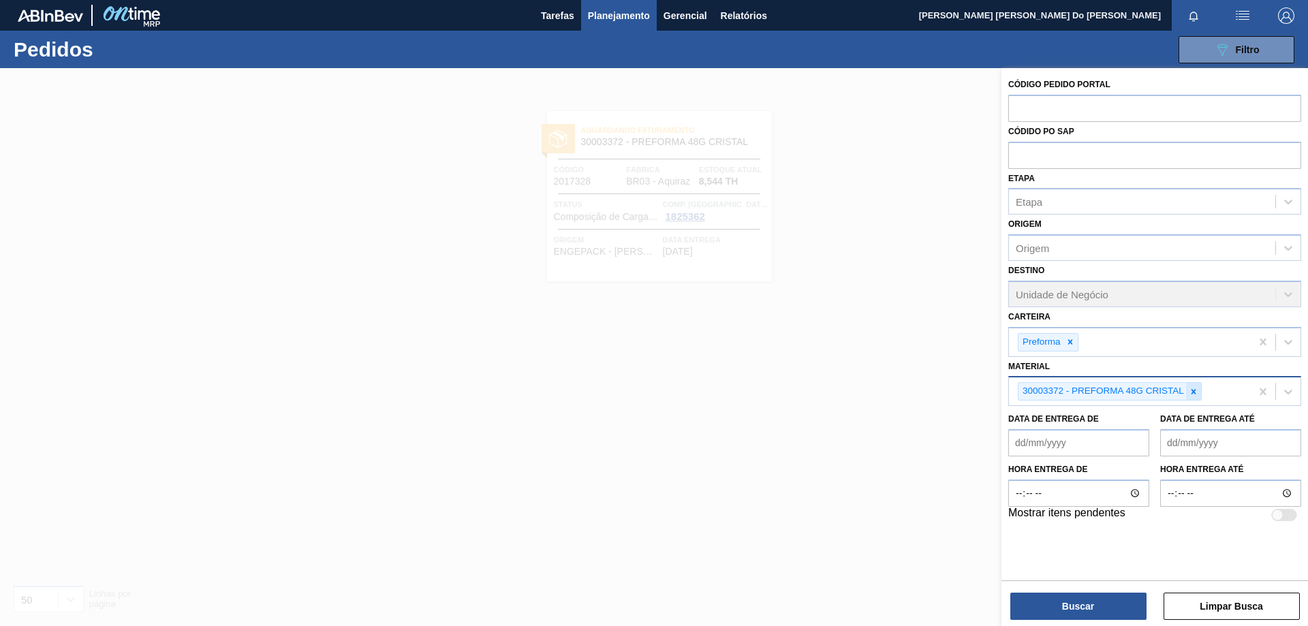
click at [1194, 389] on icon at bounding box center [1194, 392] width 10 height 10
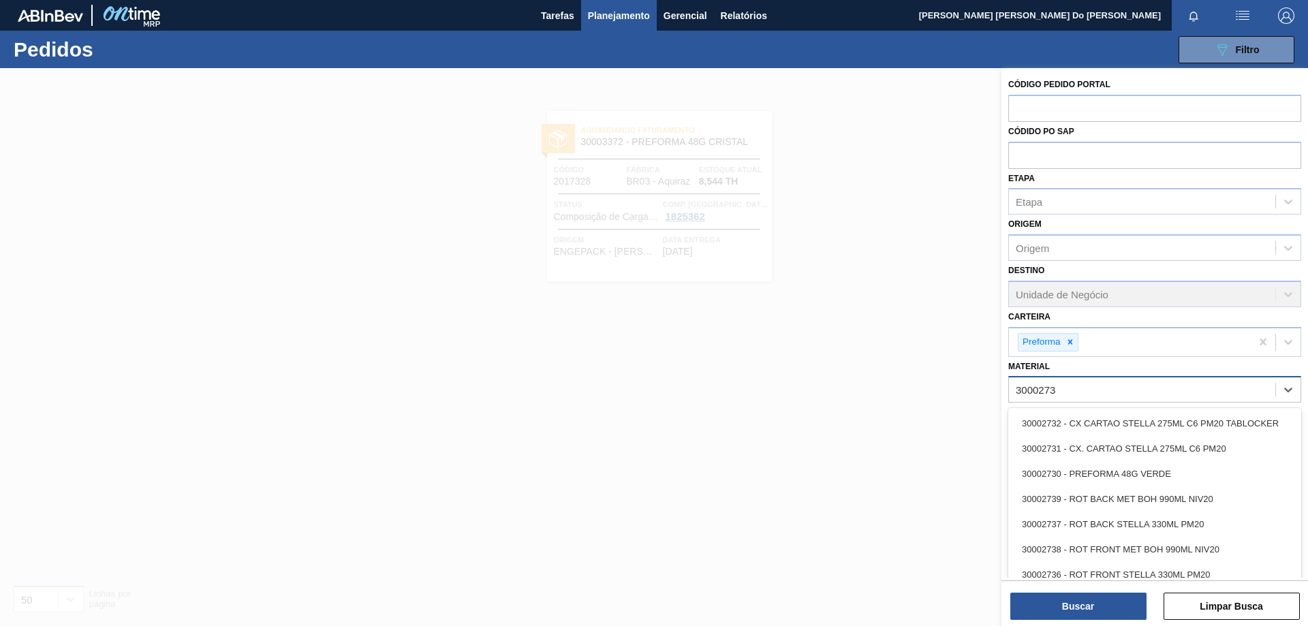
type input "30002730"
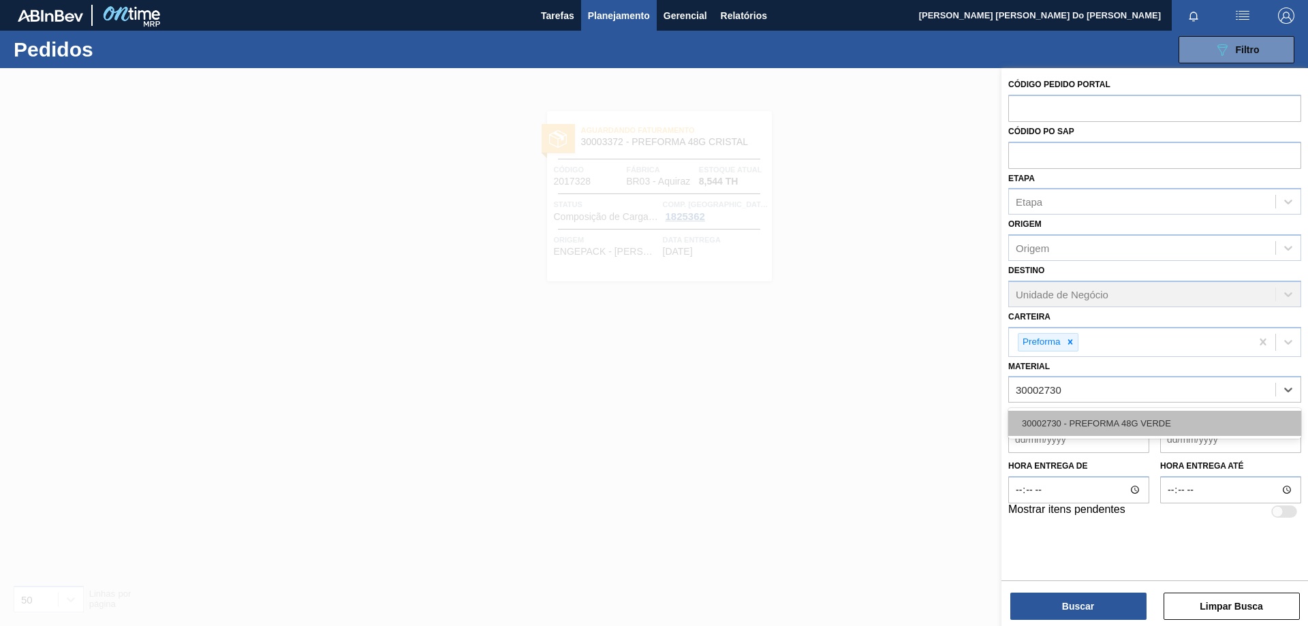
click at [1176, 420] on div "30002730 - PREFORMA 48G VERDE" at bounding box center [1154, 423] width 293 height 25
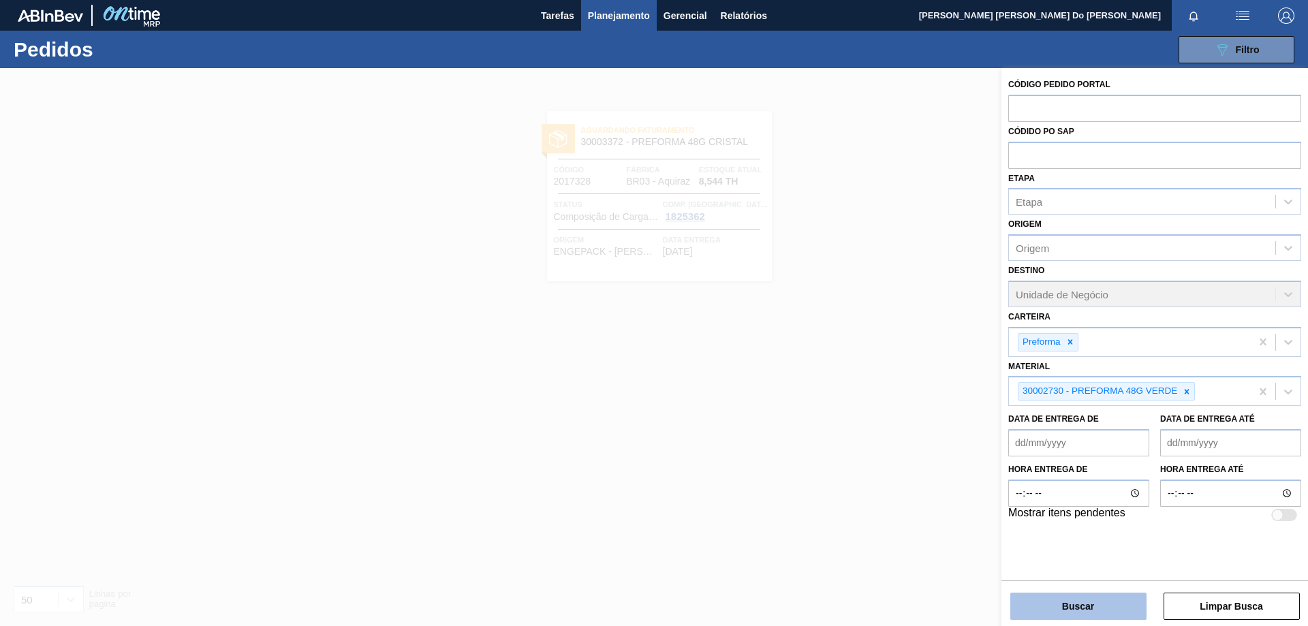
click at [1084, 604] on button "Buscar" at bounding box center [1078, 606] width 136 height 27
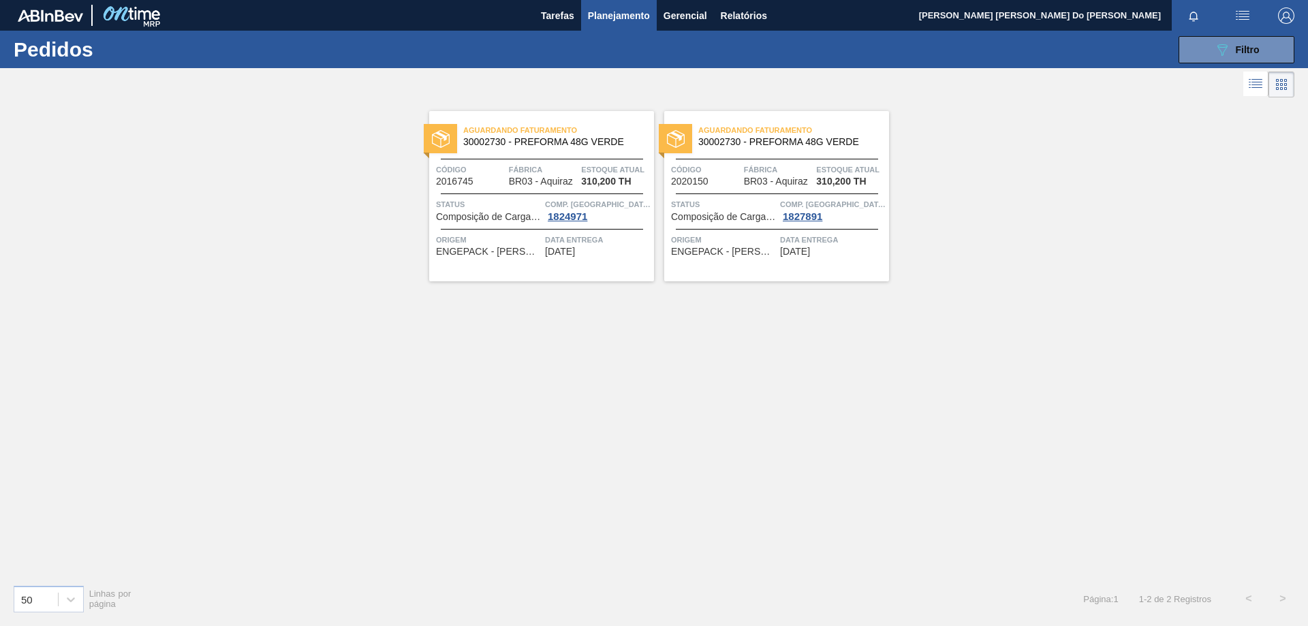
click at [498, 170] on span "Código" at bounding box center [470, 170] width 69 height 14
